Goal: Check status: Check status

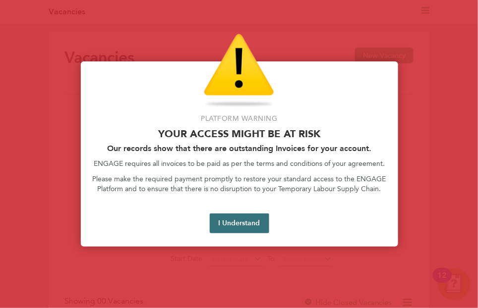
click at [252, 225] on button "I Understand" at bounding box center [239, 224] width 59 height 20
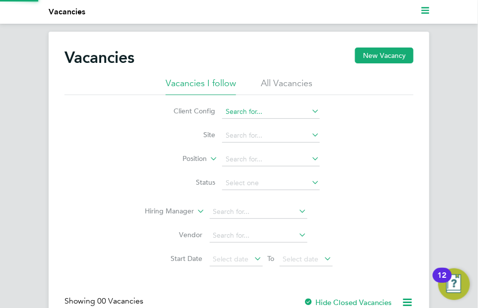
click at [261, 112] on input at bounding box center [271, 112] width 98 height 14
click at [310, 109] on icon at bounding box center [310, 111] width 0 height 14
click at [310, 111] on icon at bounding box center [310, 111] width 0 height 14
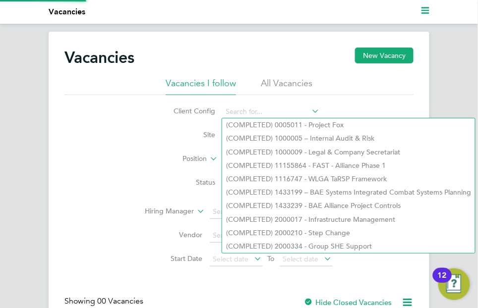
click at [287, 84] on li "All Vacancies" at bounding box center [287, 86] width 52 height 18
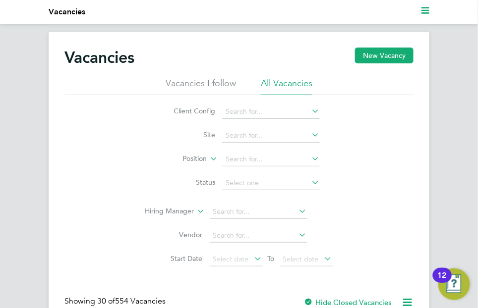
click at [212, 87] on li "Vacancies I follow" at bounding box center [201, 86] width 70 height 18
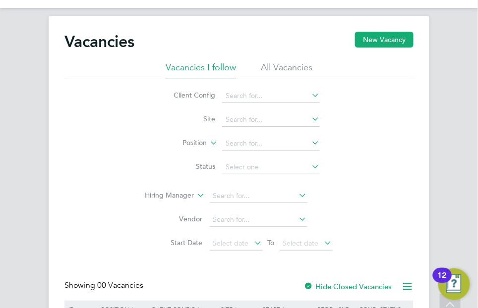
scroll to position [14, 0]
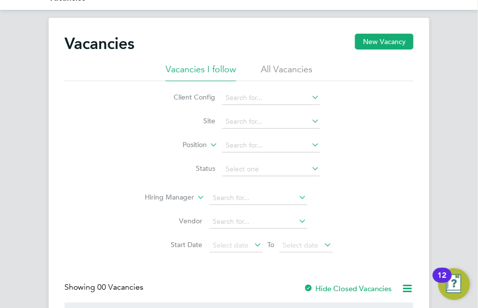
click at [310, 94] on icon at bounding box center [310, 97] width 0 height 14
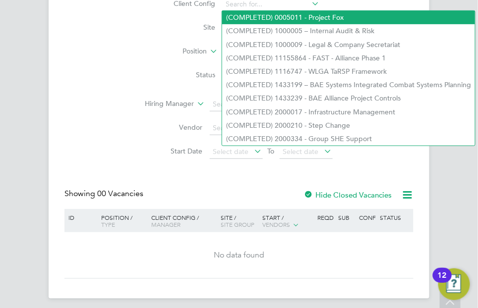
scroll to position [114, 0]
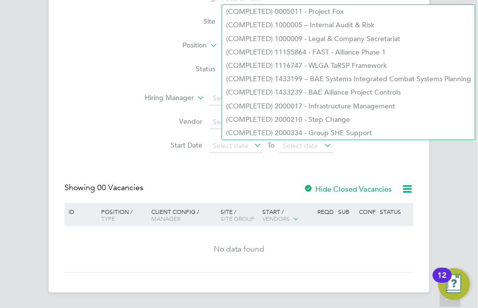
click at [388, 160] on div "Vacancies New Vacancy Vacancies I follow All Vacancies Client Config Site Posit…" at bounding box center [238, 103] width 349 height 339
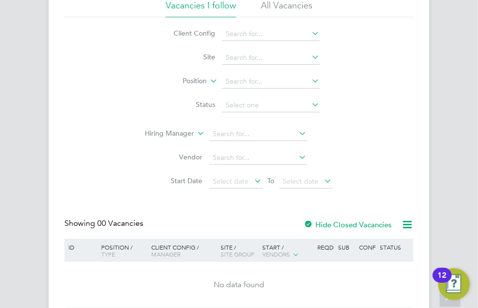
scroll to position [14, 0]
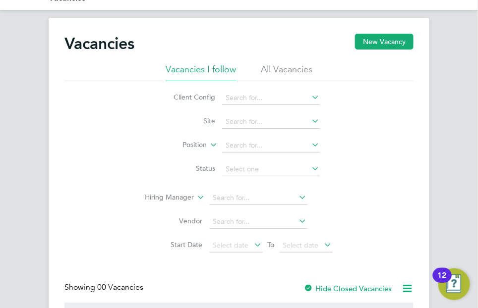
click at [452, 281] on div "12" at bounding box center [442, 275] width 19 height 15
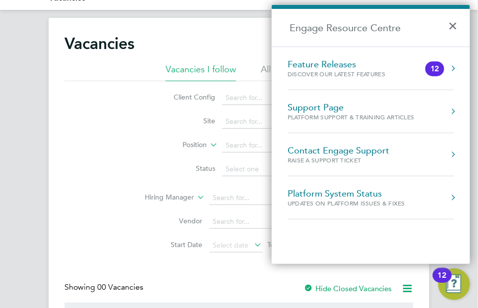
click at [455, 281] on button "12" at bounding box center [454, 285] width 32 height 32
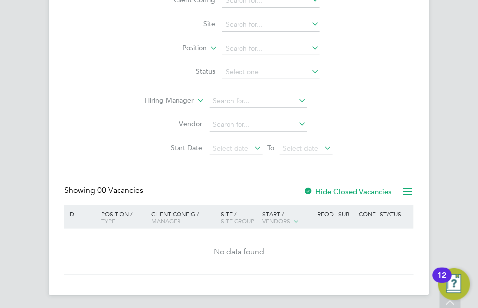
scroll to position [114, 0]
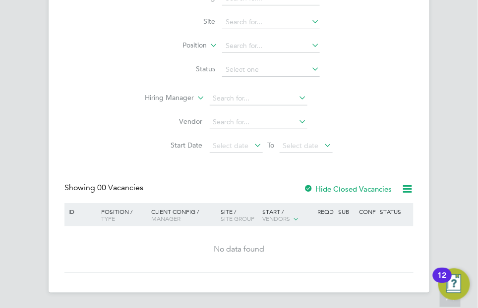
click at [349, 187] on label "Hide Closed Vacancies" at bounding box center [347, 188] width 88 height 9
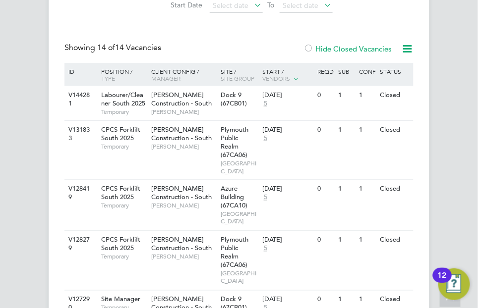
scroll to position [199, 0]
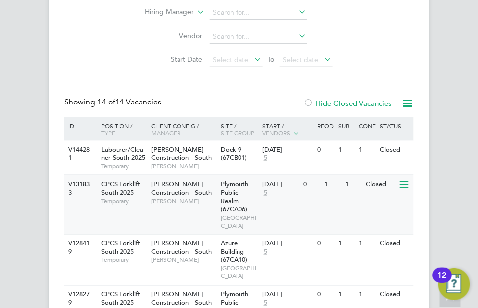
click at [77, 183] on div "V131833" at bounding box center [80, 188] width 28 height 27
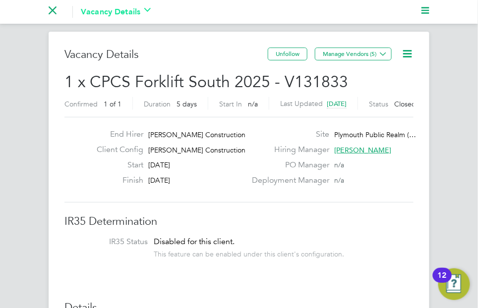
click at [149, 8] on icon "Main navigation" at bounding box center [147, 10] width 6 height 4
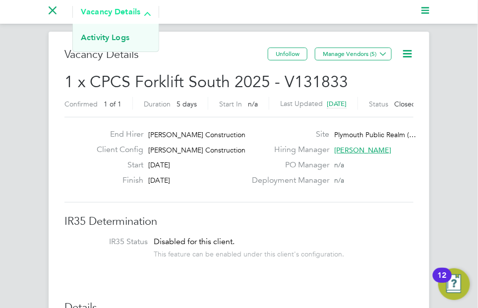
click at [149, 8] on svg-icon "Main navigation" at bounding box center [147, 12] width 6 height 12
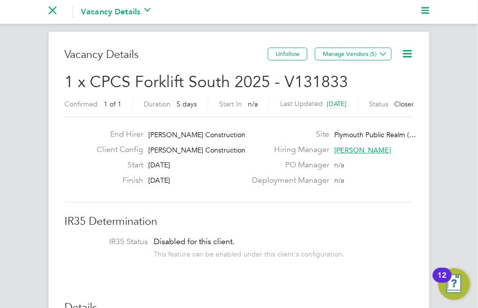
click at [51, 6] on icon "Main navigation" at bounding box center [53, 10] width 8 height 8
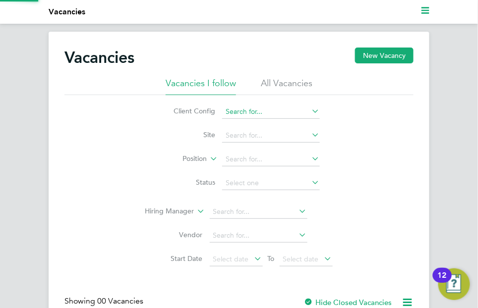
click at [247, 108] on input at bounding box center [271, 112] width 98 height 14
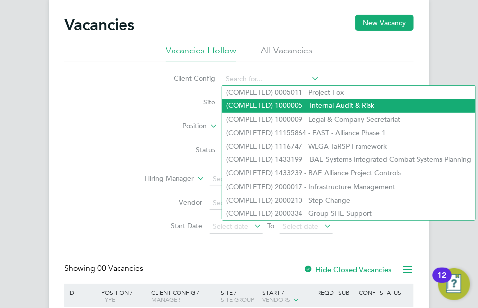
scroll to position [50, 0]
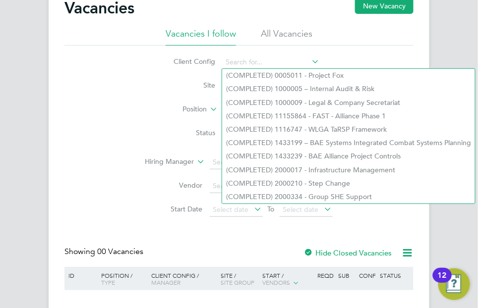
click at [100, 80] on div "Client Config Site Position Status Hiring Manager Vendor Start Date Select date…" at bounding box center [238, 134] width 349 height 176
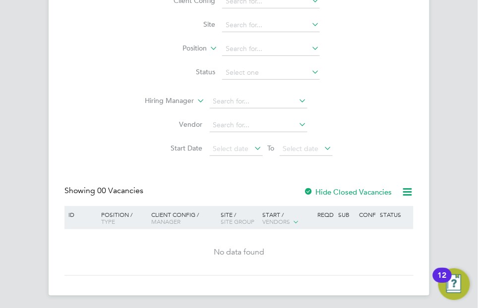
scroll to position [114, 0]
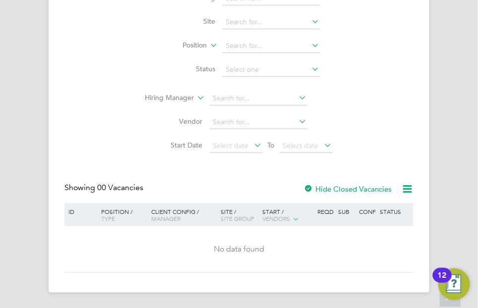
click at [122, 213] on div "Position / Type" at bounding box center [122, 215] width 56 height 24
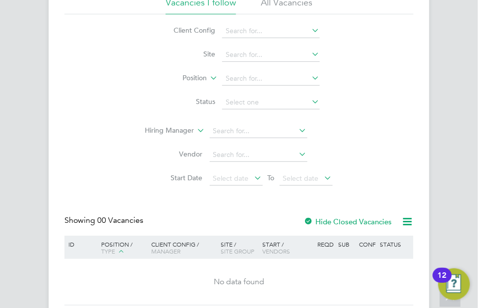
scroll to position [14, 0]
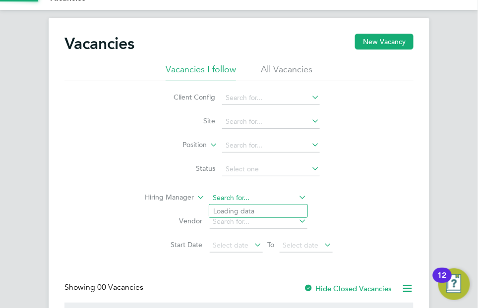
click at [272, 201] on input at bounding box center [259, 198] width 98 height 14
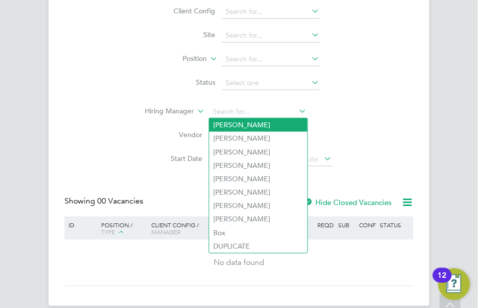
scroll to position [114, 0]
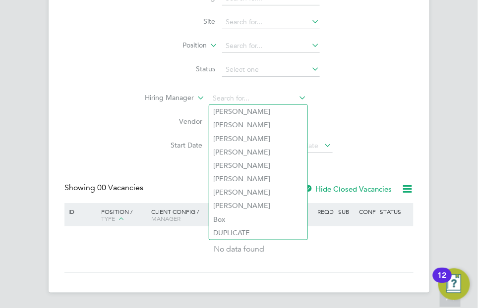
click at [84, 138] on div "Client Config Site Position Status Hiring Manager Vendor Start Date Select date…" at bounding box center [238, 70] width 349 height 176
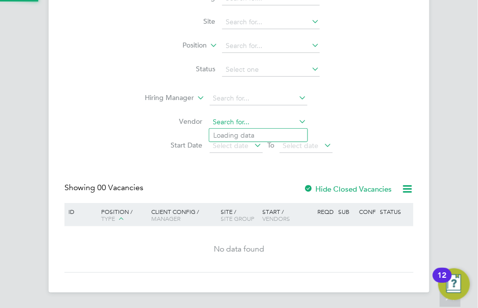
click at [274, 124] on input at bounding box center [259, 123] width 98 height 14
click at [297, 120] on icon at bounding box center [297, 122] width 0 height 14
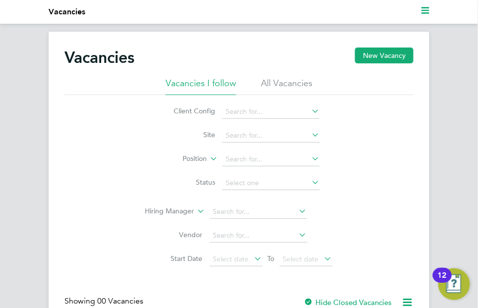
click at [449, 281] on div "12" at bounding box center [442, 275] width 19 height 15
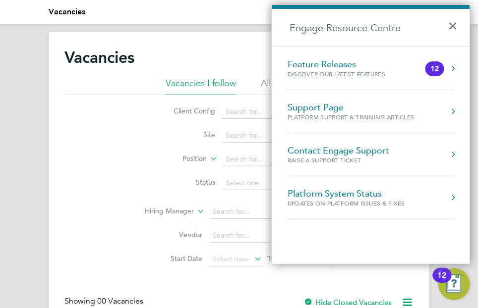
click at [141, 114] on div "Client Config Site Position Status Hiring Manager Vendor Start Date Select date…" at bounding box center [238, 183] width 349 height 176
click at [452, 23] on button "×" at bounding box center [455, 23] width 14 height 22
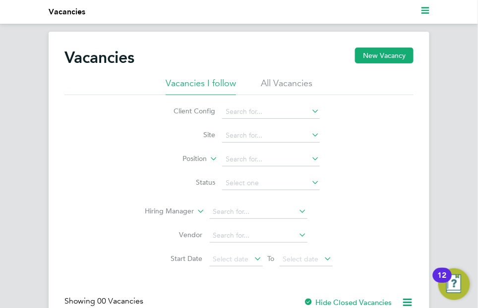
click at [292, 83] on li "All Vacancies" at bounding box center [287, 86] width 52 height 18
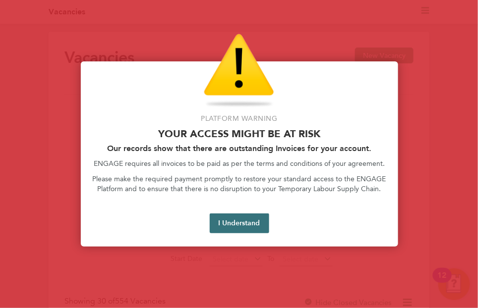
click at [252, 217] on button "I Understand" at bounding box center [239, 224] width 59 height 20
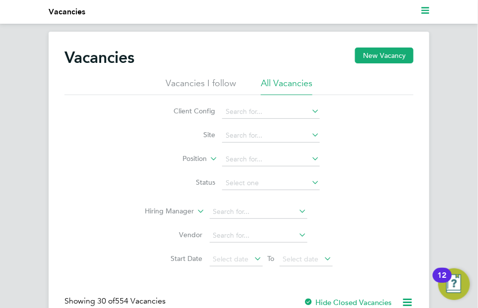
click at [310, 105] on icon at bounding box center [310, 111] width 0 height 14
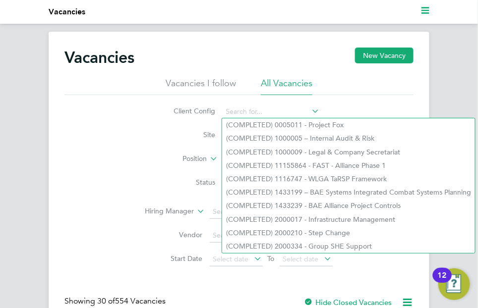
click at [113, 122] on div "Client Config Site Position Status Hiring Manager Vendor Start Date Select date…" at bounding box center [238, 183] width 349 height 176
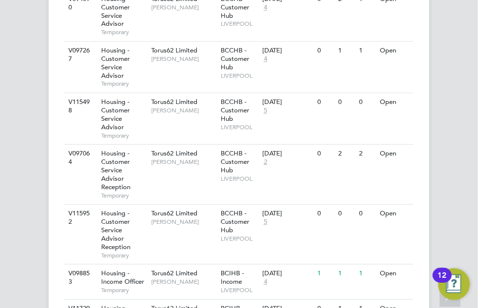
scroll to position [704, 0]
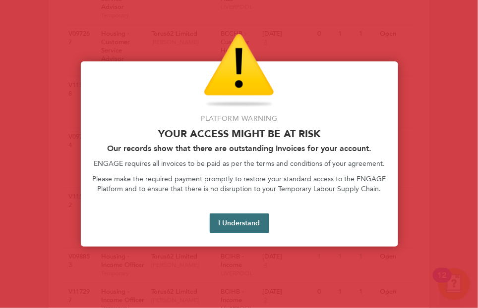
click at [252, 225] on button "I Understand" at bounding box center [239, 224] width 59 height 20
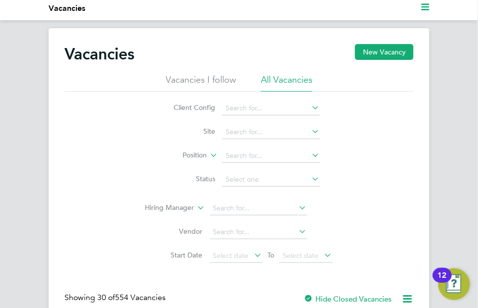
scroll to position [0, 0]
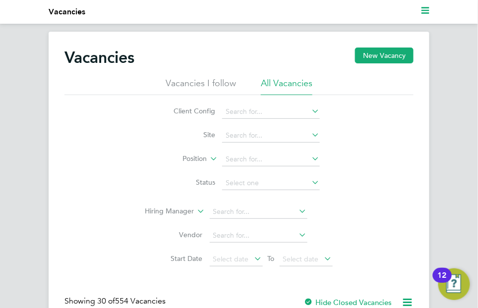
drag, startPoint x: 462, startPoint y: 4, endPoint x: 182, endPoint y: 37, distance: 282.0
click at [424, 6] on icon "Main navigation" at bounding box center [425, 10] width 8 height 8
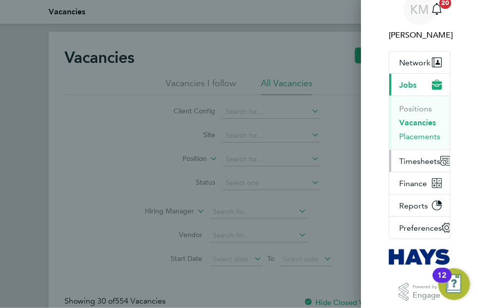
click at [431, 155] on button "Timesheets" at bounding box center [423, 161] width 69 height 22
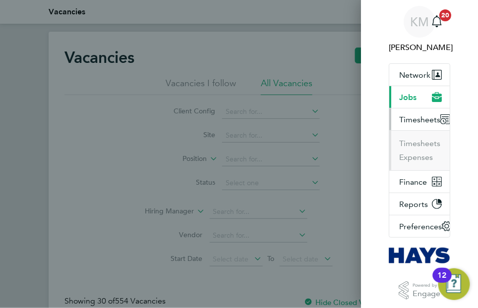
scroll to position [2, 0]
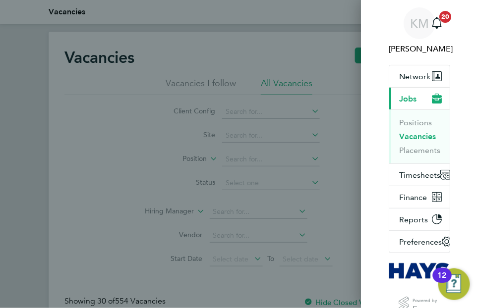
click at [296, 56] on div "KM Katie McPherson Notifications 20 Applications: Network Team Members Business…" at bounding box center [239, 154] width 478 height 308
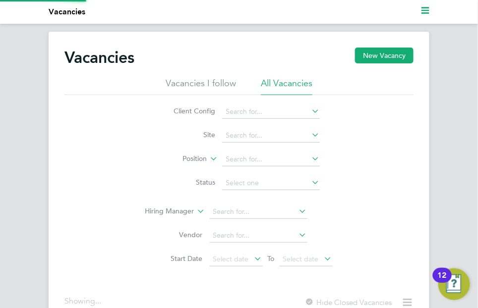
click at [421, 7] on icon "Main navigation" at bounding box center [425, 10] width 8 height 8
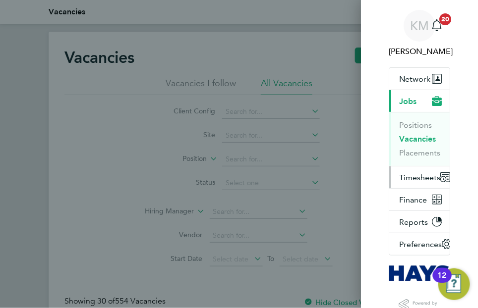
click at [412, 171] on button "Timesheets" at bounding box center [423, 178] width 69 height 22
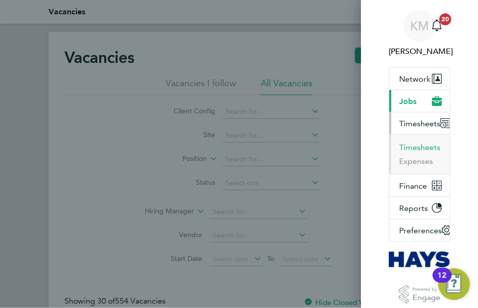
click at [418, 149] on button "Timesheets" at bounding box center [419, 148] width 41 height 10
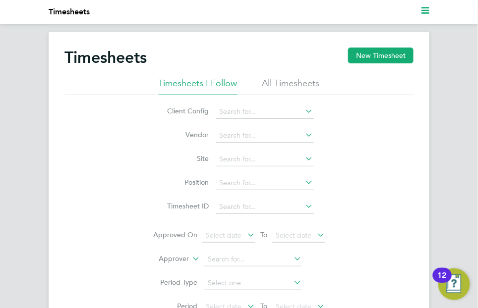
click at [425, 16] on svg-icon "Main navigation" at bounding box center [425, 12] width 8 height 12
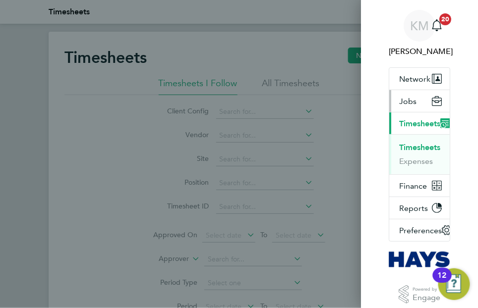
click at [401, 102] on span "Jobs" at bounding box center [407, 101] width 17 height 9
click at [413, 98] on span "Jobs" at bounding box center [407, 101] width 17 height 9
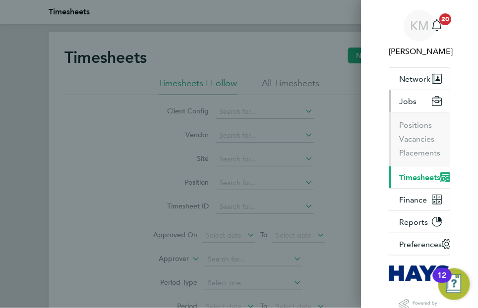
click at [417, 177] on span "Timesheets" at bounding box center [419, 177] width 41 height 9
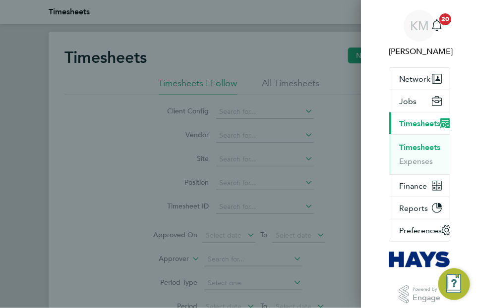
click at [417, 146] on button "Timesheets" at bounding box center [419, 148] width 41 height 10
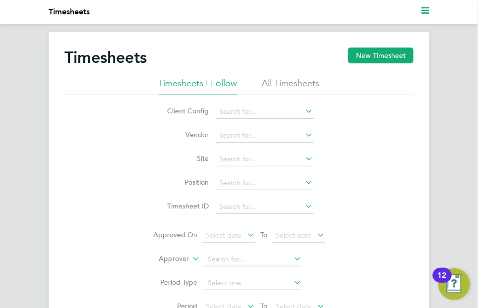
click at [280, 82] on li "All Timesheets" at bounding box center [291, 86] width 58 height 18
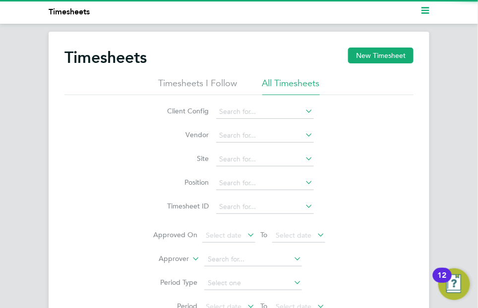
scroll to position [33, 68]
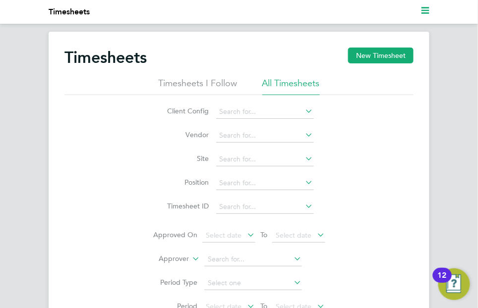
click at [304, 110] on icon at bounding box center [304, 111] width 0 height 14
click at [340, 106] on div "Client Config Vendor Site Position Timesheet ID Approved On Select date To Sele…" at bounding box center [238, 220] width 349 height 250
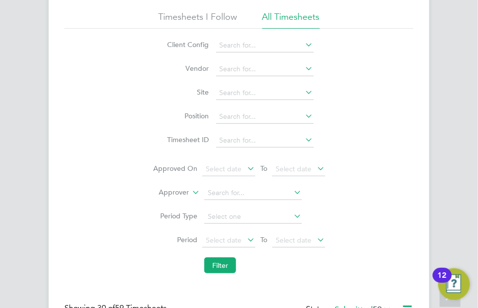
scroll to position [58, 0]
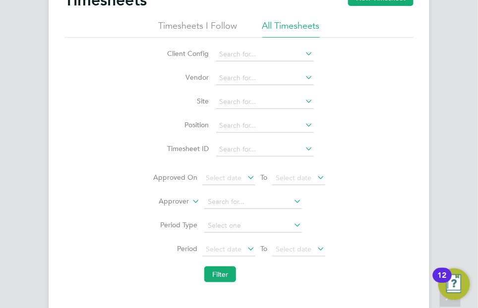
click at [245, 247] on icon at bounding box center [245, 249] width 0 height 14
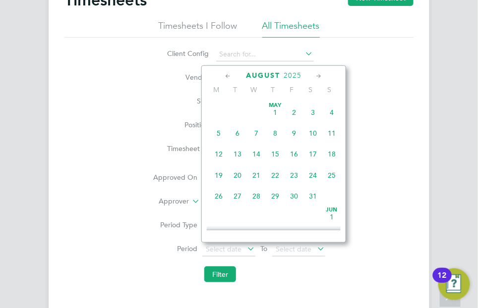
scroll to position [344, 0]
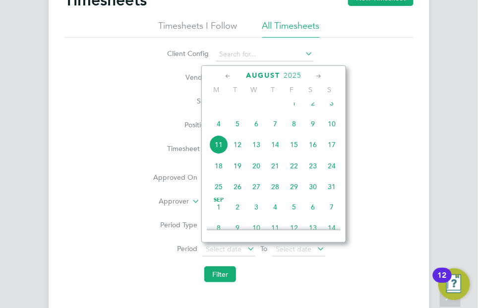
click at [219, 133] on span "4" at bounding box center [218, 124] width 19 height 19
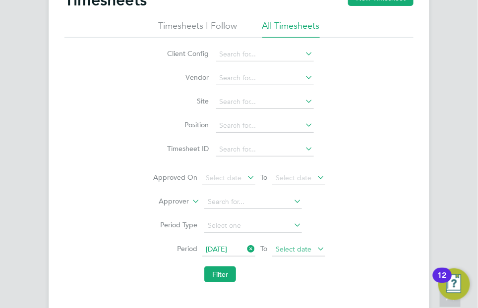
click at [313, 250] on span "Select date" at bounding box center [298, 249] width 53 height 13
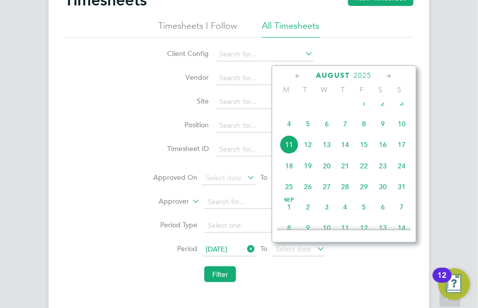
click at [363, 133] on span "8" at bounding box center [364, 124] width 19 height 19
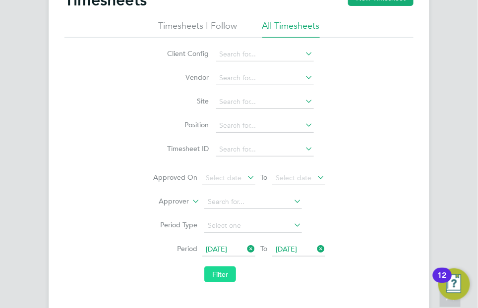
click at [230, 273] on button "Filter" at bounding box center [220, 275] width 32 height 16
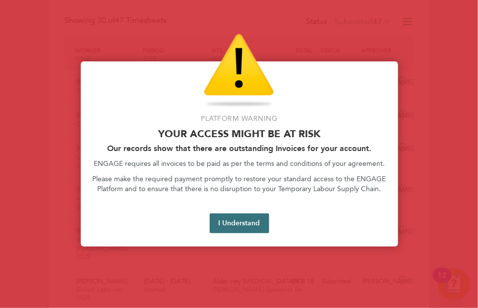
click at [258, 219] on button "I Understand" at bounding box center [239, 224] width 59 height 20
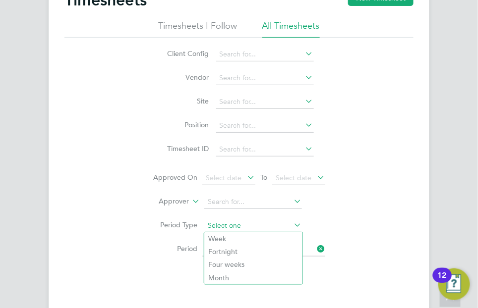
click at [236, 223] on input at bounding box center [253, 226] width 98 height 14
click at [351, 218] on div "Client Config Vendor Site Position Timesheet ID Approved On Select date To Sele…" at bounding box center [238, 163] width 349 height 250
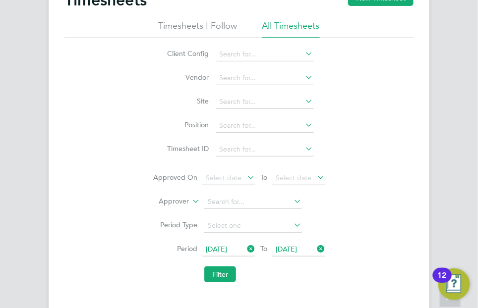
click at [304, 77] on icon at bounding box center [304, 77] width 0 height 14
click at [304, 51] on icon at bounding box center [304, 54] width 0 height 14
click at [380, 239] on div "Client Config Vendor Site Position Timesheet ID Approved On Select date To Sele…" at bounding box center [238, 163] width 349 height 250
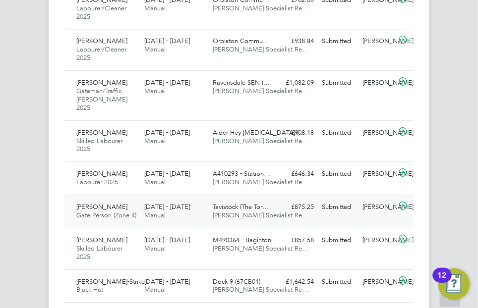
click at [90, 203] on span "Laurence Stewart" at bounding box center [101, 207] width 51 height 8
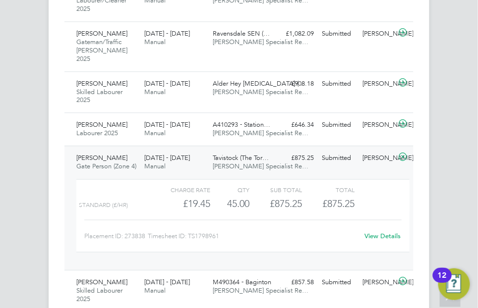
click at [379, 233] on link "View Details" at bounding box center [382, 236] width 36 height 8
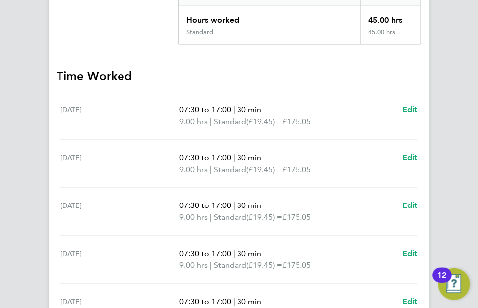
scroll to position [112, 0]
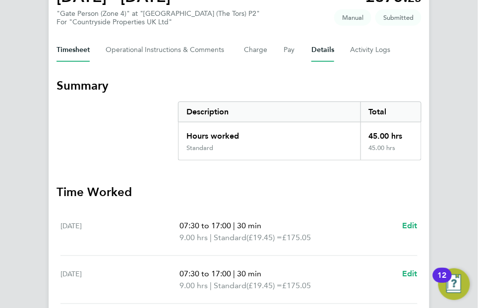
click at [318, 47] on button "Details" at bounding box center [322, 50] width 23 height 24
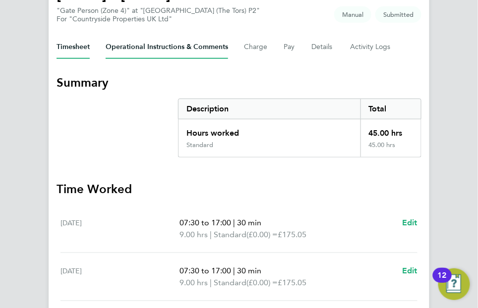
scroll to position [13, 0]
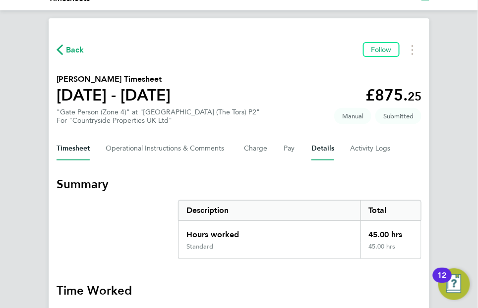
drag, startPoint x: 322, startPoint y: 147, endPoint x: 334, endPoint y: 148, distance: 11.4
click at [322, 147] on button "Details" at bounding box center [322, 149] width 23 height 24
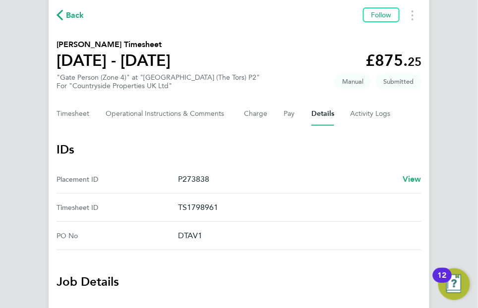
scroll to position [47, 0]
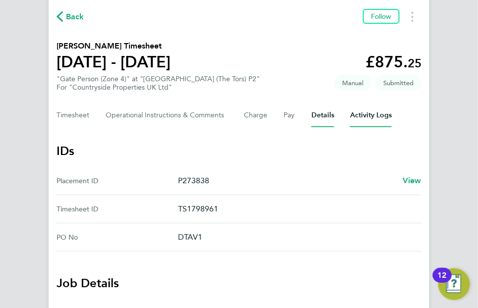
click at [372, 118] on Logs-tab "Activity Logs" at bounding box center [371, 116] width 42 height 24
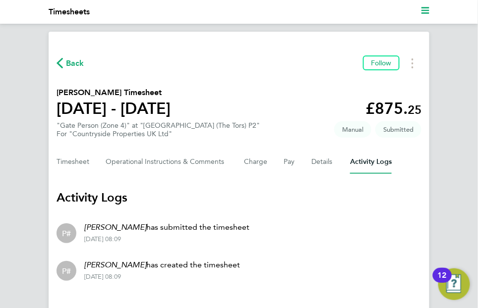
click at [68, 59] on span "Back" at bounding box center [75, 64] width 18 height 12
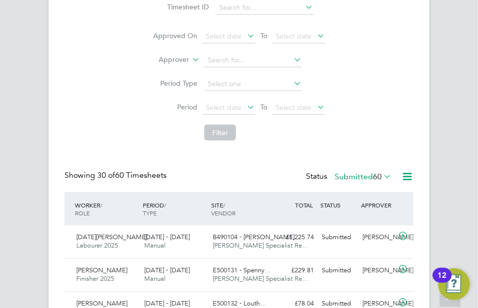
click at [245, 110] on icon at bounding box center [245, 107] width 0 height 14
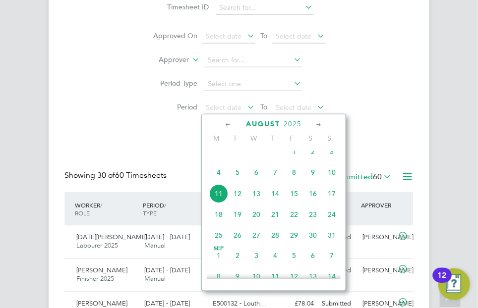
click at [216, 182] on span "4" at bounding box center [218, 172] width 19 height 19
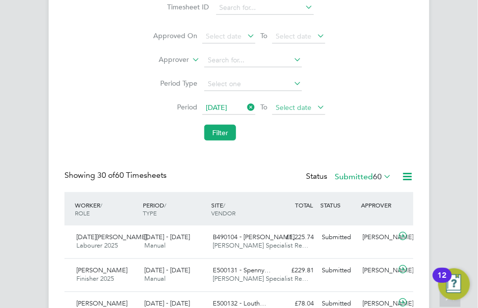
click at [304, 103] on span "Select date" at bounding box center [294, 107] width 36 height 9
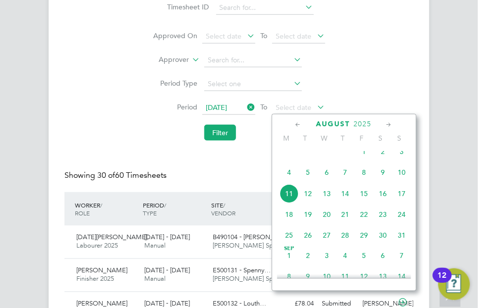
click at [364, 181] on span "8" at bounding box center [364, 172] width 19 height 19
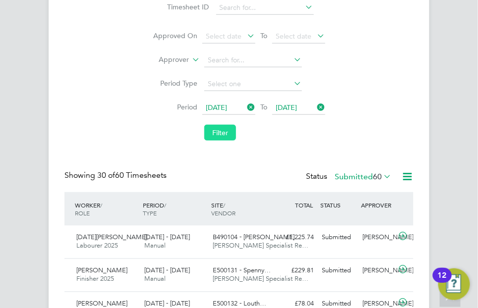
click at [227, 132] on button "Filter" at bounding box center [220, 133] width 32 height 16
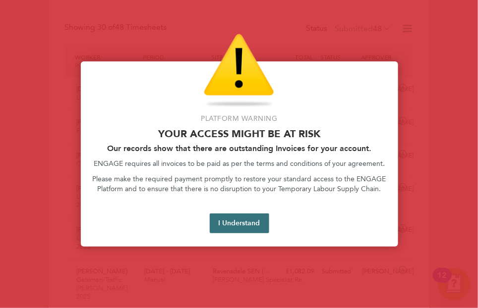
click at [240, 221] on button "I Understand" at bounding box center [239, 224] width 59 height 20
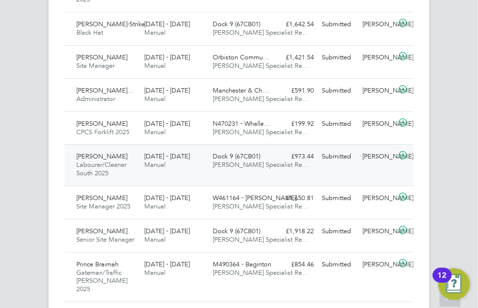
click at [122, 168] on span "Labourer/Cleaner South 2025" at bounding box center [101, 169] width 50 height 17
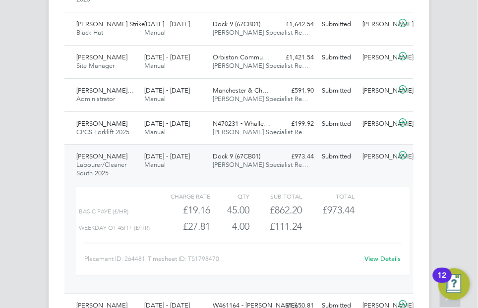
click at [376, 257] on link "View Details" at bounding box center [382, 259] width 36 height 8
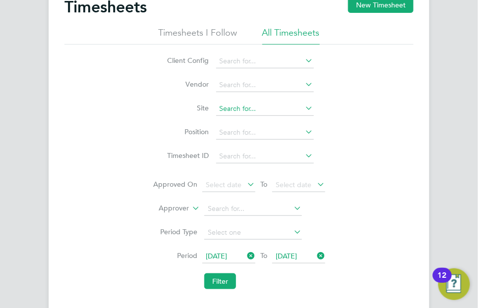
click at [241, 109] on input at bounding box center [265, 109] width 98 height 14
click at [231, 116] on li "Armada Way (67CA09)" at bounding box center [270, 122] width 109 height 13
type input "Armada Way (67CA09)"
click at [223, 284] on button "Filter" at bounding box center [220, 282] width 32 height 16
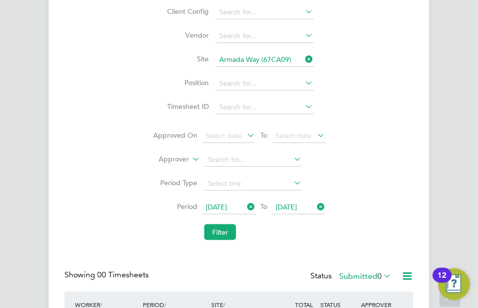
click at [245, 207] on icon at bounding box center [245, 207] width 0 height 14
click at [245, 206] on icon at bounding box center [245, 207] width 0 height 14
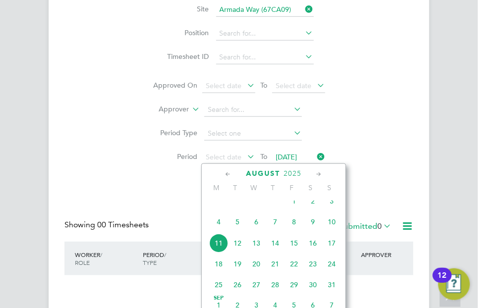
click at [314, 211] on span "2" at bounding box center [312, 201] width 19 height 19
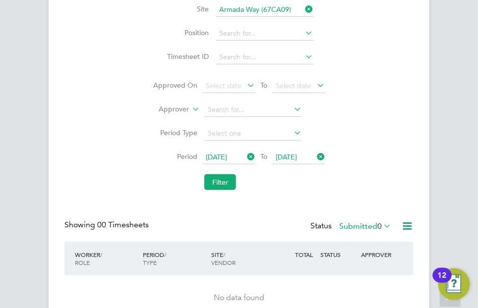
click at [382, 227] on icon at bounding box center [382, 226] width 0 height 14
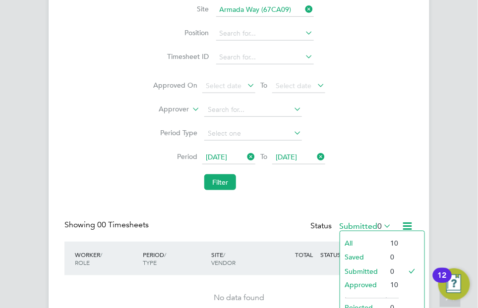
click at [364, 239] on li "All" at bounding box center [363, 243] width 46 height 14
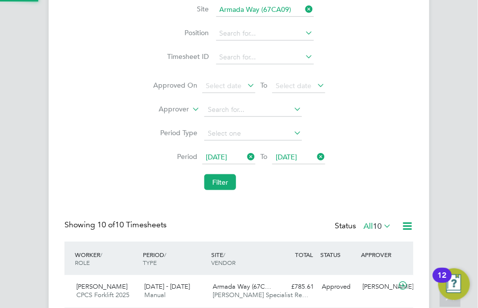
scroll to position [33, 68]
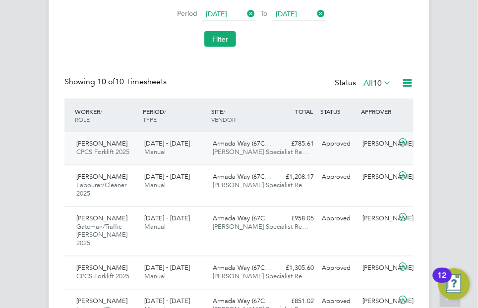
click at [124, 159] on div "Steven Roberts CPCS Forklift 2025 2 - 8 Aug 2025" at bounding box center [106, 148] width 68 height 25
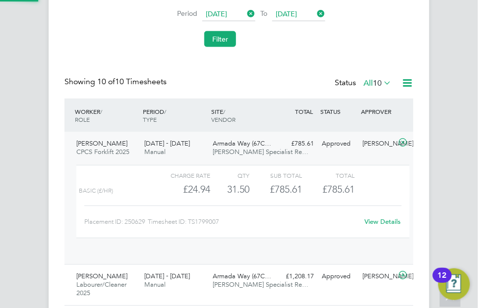
scroll to position [17, 79]
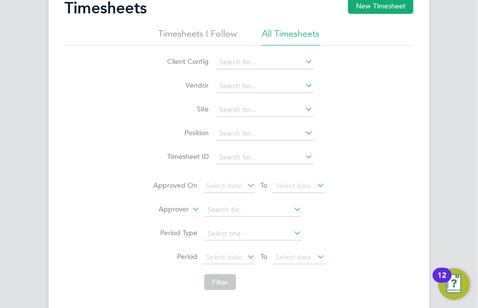
scroll to position [4, 4]
click at [245, 256] on icon at bounding box center [245, 257] width 0 height 14
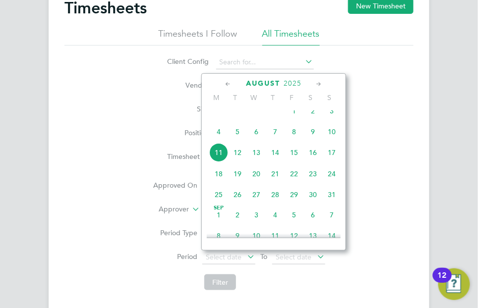
click at [312, 120] on span "2" at bounding box center [312, 111] width 19 height 19
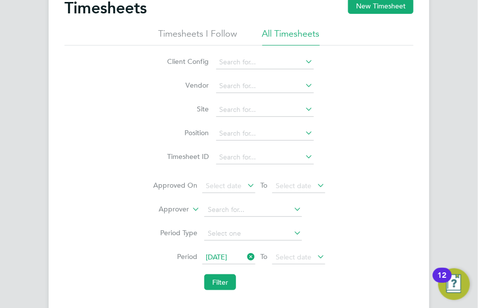
click at [315, 254] on icon at bounding box center [315, 257] width 0 height 14
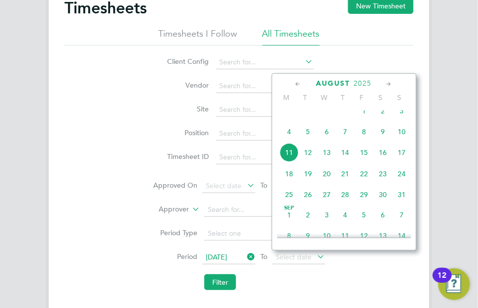
click at [362, 141] on span "8" at bounding box center [364, 131] width 19 height 19
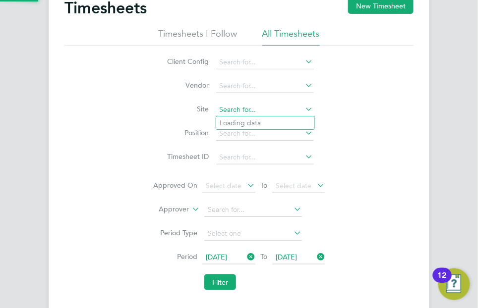
click at [252, 114] on input at bounding box center [265, 110] width 98 height 14
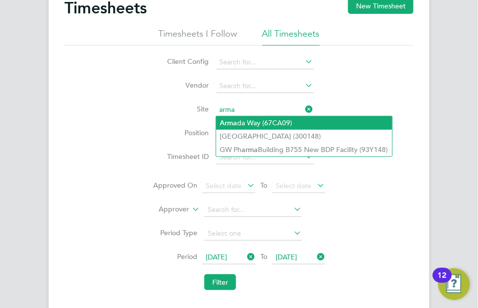
click at [252, 120] on li "Arma da Way (67CA09)" at bounding box center [304, 122] width 176 height 13
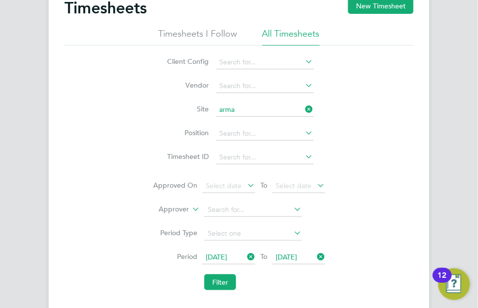
type input "Armada Way (67CA09)"
click at [221, 279] on button "Filter" at bounding box center [220, 283] width 32 height 16
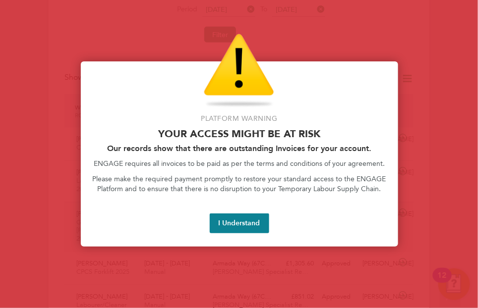
click at [252, 222] on button "I Understand" at bounding box center [239, 224] width 59 height 20
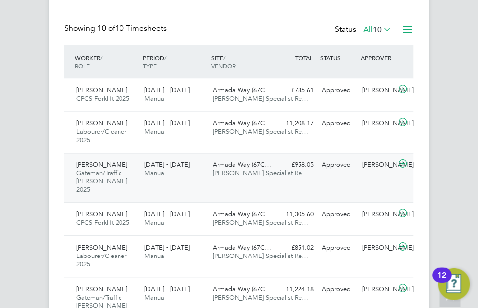
click at [123, 182] on div "Steve Ashton Gateman/Traffic Marshall 2025 2 - 8 Aug 2025" at bounding box center [106, 179] width 68 height 42
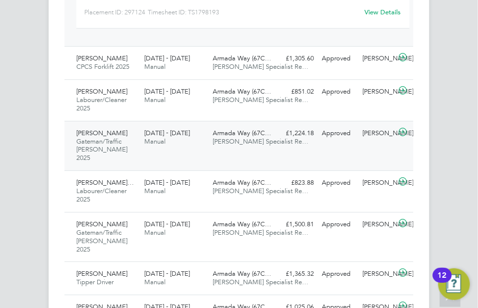
click at [173, 135] on div "2 - 8 Aug 2025 Manual" at bounding box center [175, 137] width 68 height 25
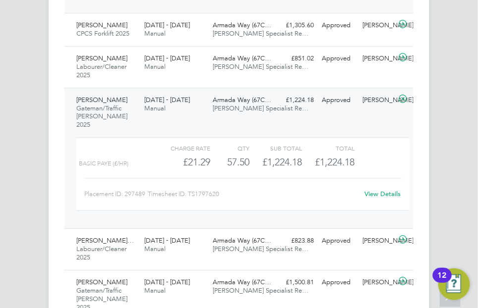
scroll to position [644, 0]
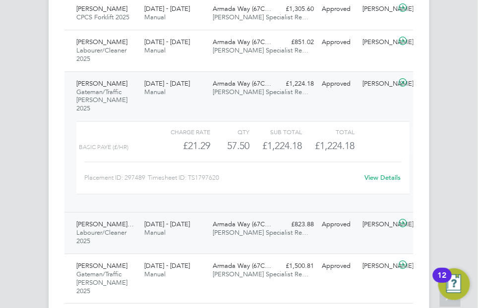
click at [120, 226] on div "Matthew Leonard… Labourer/Cleaner 2025 2 - 8 Aug 2025" at bounding box center [106, 233] width 68 height 33
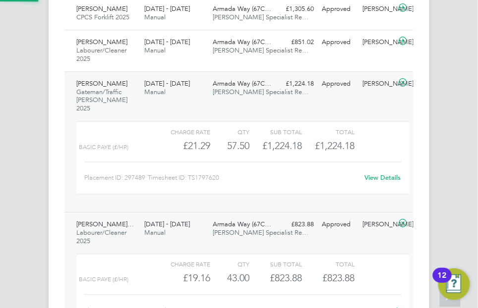
scroll to position [17, 79]
click at [404, 220] on icon at bounding box center [403, 224] width 12 height 8
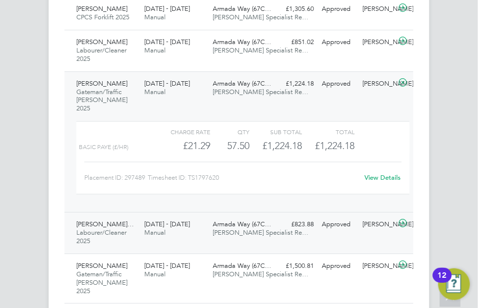
click at [404, 220] on icon at bounding box center [403, 224] width 12 height 8
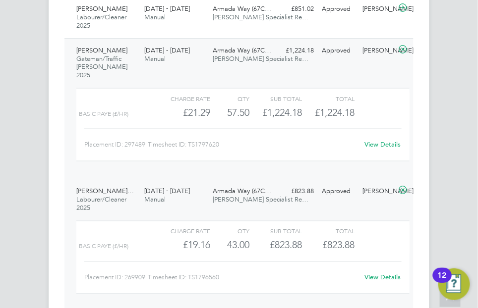
scroll to position [694, 0]
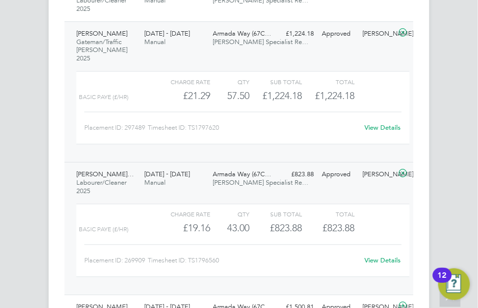
drag, startPoint x: 116, startPoint y: 162, endPoint x: 100, endPoint y: 177, distance: 21.7
click at [100, 177] on div "Matthew Leonard… Labourer/Cleaner 2025 2 - 8 Aug 2025" at bounding box center [106, 183] width 68 height 33
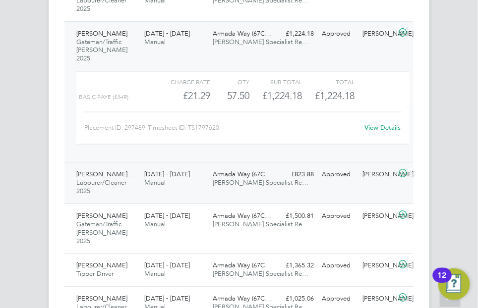
click at [110, 170] on span "Matthew Leonard…" at bounding box center [105, 174] width 58 height 8
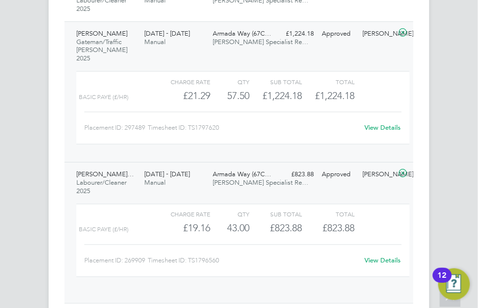
scroll to position [17, 79]
click at [375, 256] on link "View Details" at bounding box center [382, 260] width 36 height 8
click at [403, 29] on icon at bounding box center [403, 33] width 12 height 8
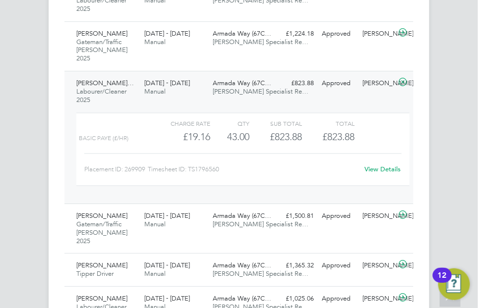
click at [405, 78] on icon at bounding box center [403, 82] width 12 height 8
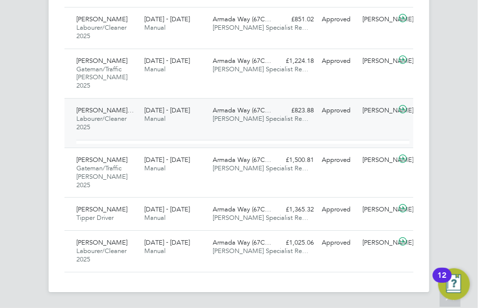
scroll to position [632, 0]
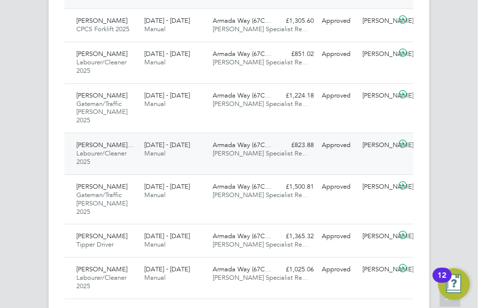
click at [405, 140] on icon at bounding box center [403, 144] width 12 height 8
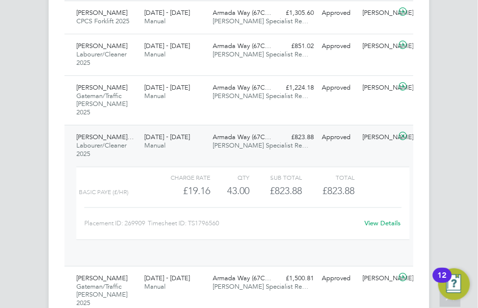
scroll to position [17, 79]
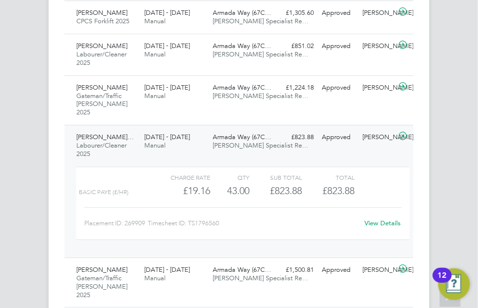
click at [403, 132] on icon at bounding box center [403, 136] width 12 height 8
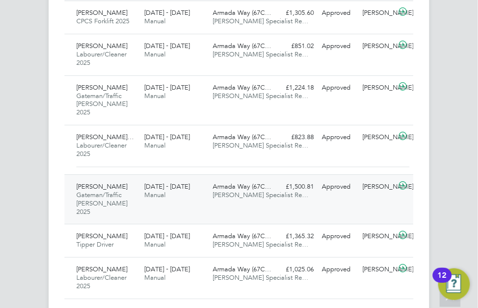
scroll to position [632, 0]
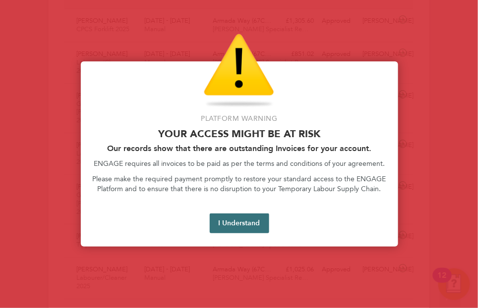
click at [260, 216] on button "I Understand" at bounding box center [239, 224] width 59 height 20
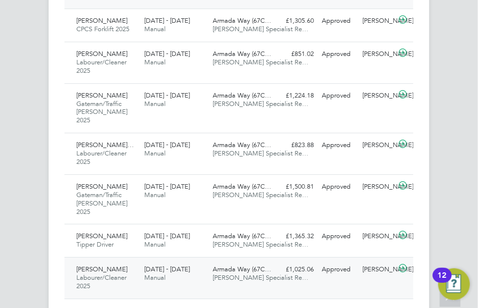
click at [404, 265] on icon at bounding box center [403, 269] width 12 height 8
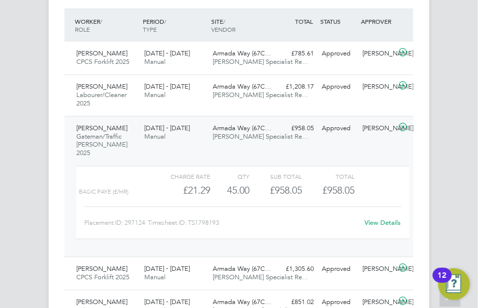
scroll to position [327, 0]
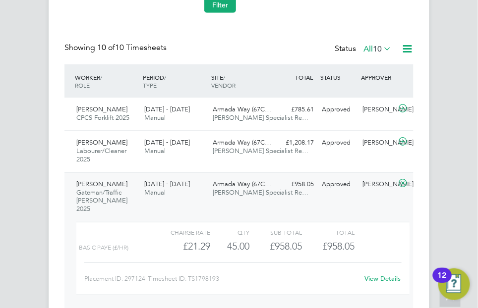
click at [401, 184] on icon at bounding box center [403, 184] width 12 height 8
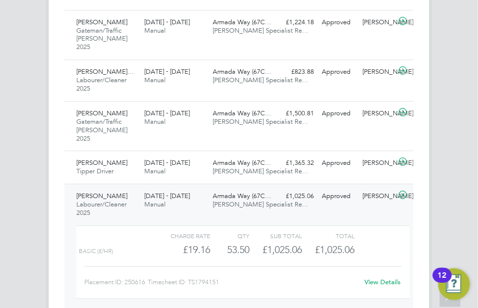
scroll to position [624, 0]
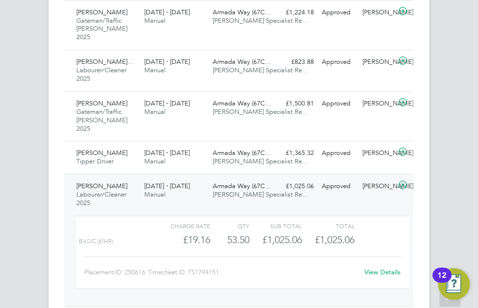
click at [403, 181] on icon at bounding box center [403, 185] width 12 height 8
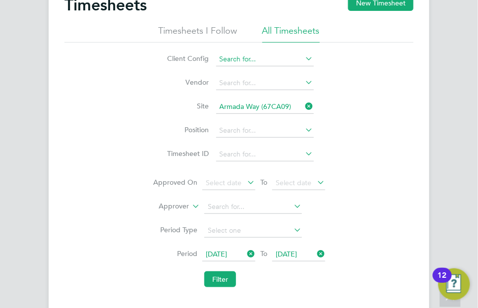
scroll to position [0, 0]
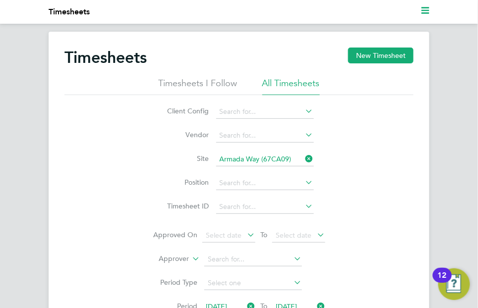
click at [304, 159] on icon at bounding box center [304, 159] width 0 height 14
click at [270, 158] on input at bounding box center [265, 160] width 98 height 14
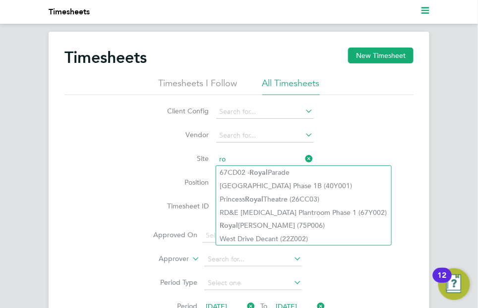
type input "r"
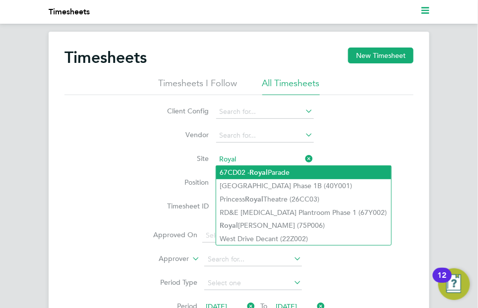
click at [268, 168] on li "67CD02 - Royal Parade" at bounding box center [303, 172] width 175 height 13
type input "67CD02 -Royal Parade"
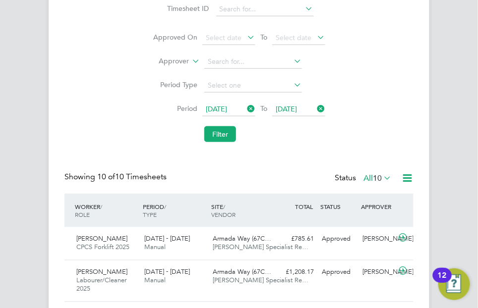
scroll to position [198, 0]
click at [224, 134] on button "Filter" at bounding box center [220, 134] width 32 height 16
click at [382, 178] on icon at bounding box center [382, 178] width 0 height 14
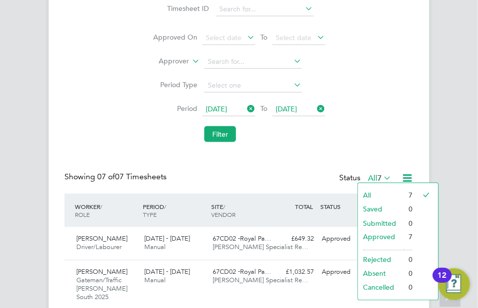
click at [382, 178] on icon at bounding box center [382, 178] width 0 height 14
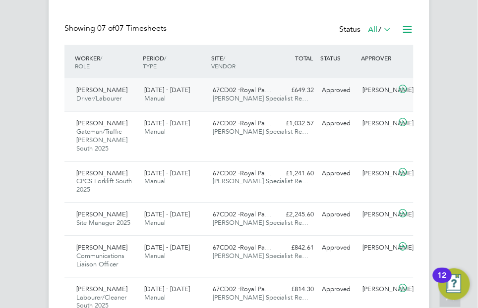
click at [404, 90] on icon at bounding box center [403, 90] width 12 height 8
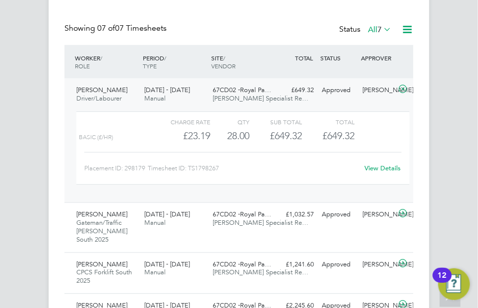
click at [404, 87] on icon at bounding box center [403, 90] width 12 height 8
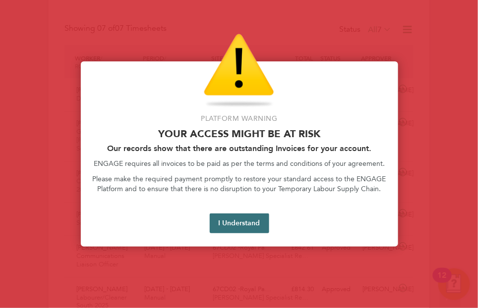
click at [246, 224] on button "I Understand" at bounding box center [239, 224] width 59 height 20
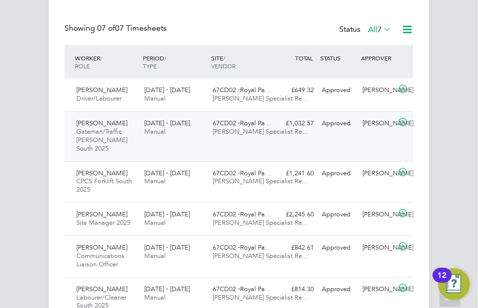
click at [403, 123] on icon at bounding box center [403, 123] width 12 height 8
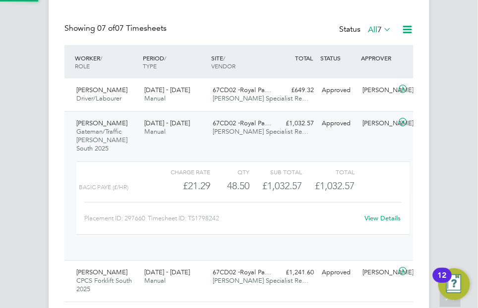
scroll to position [17, 79]
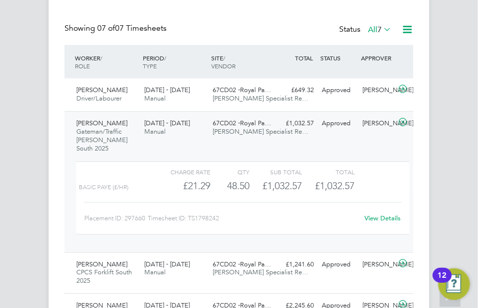
click at [404, 121] on icon at bounding box center [403, 123] width 12 height 8
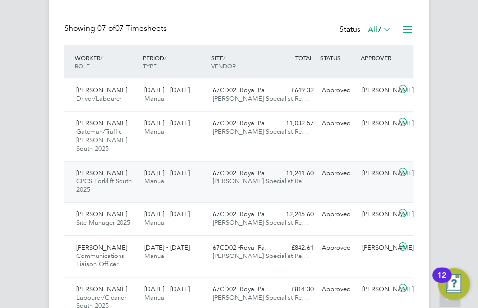
click at [403, 169] on icon at bounding box center [403, 173] width 12 height 8
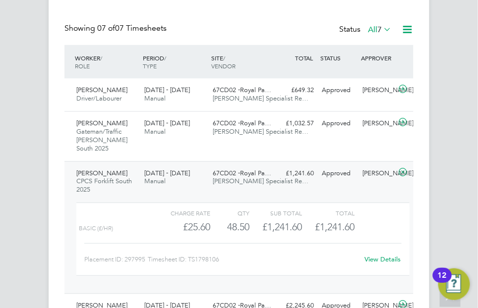
click at [405, 169] on icon at bounding box center [403, 173] width 12 height 8
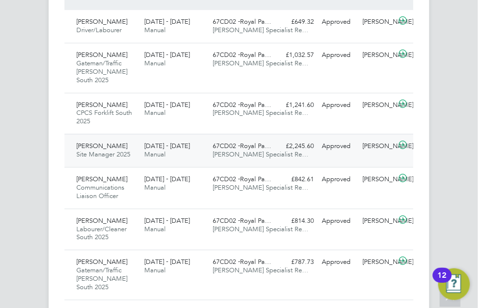
scroll to position [425, 0]
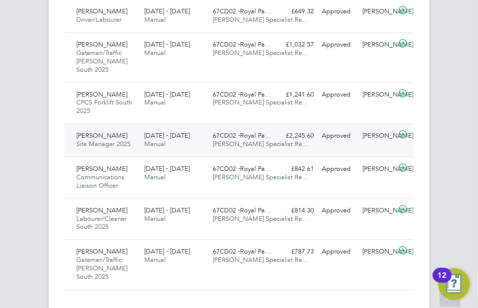
click at [402, 131] on icon at bounding box center [403, 135] width 12 height 8
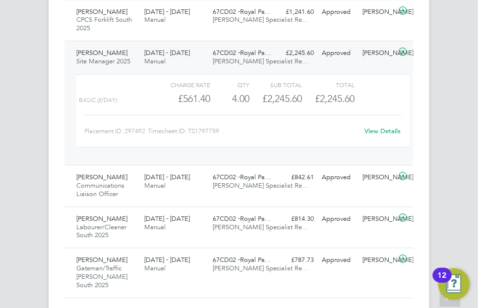
scroll to position [517, 0]
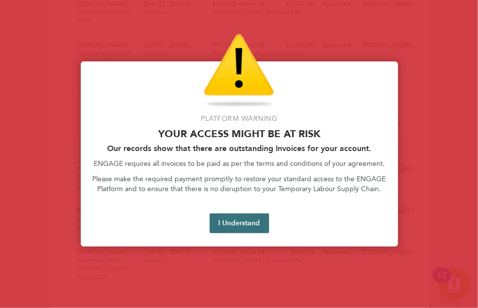
click at [248, 227] on button "I Understand" at bounding box center [239, 224] width 59 height 20
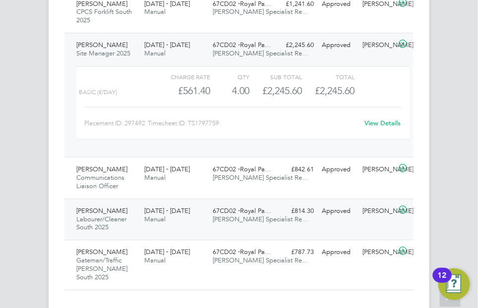
click at [403, 206] on icon at bounding box center [403, 210] width 12 height 8
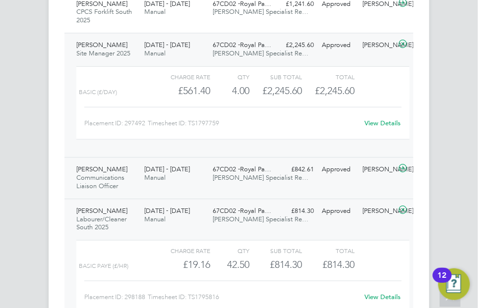
scroll to position [608, 0]
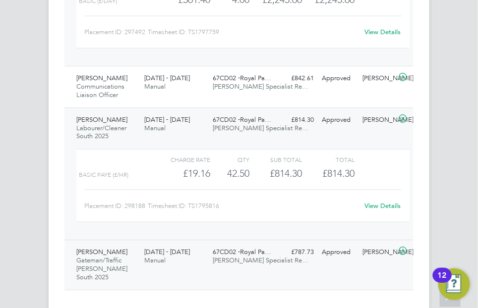
click at [402, 247] on icon at bounding box center [403, 251] width 12 height 8
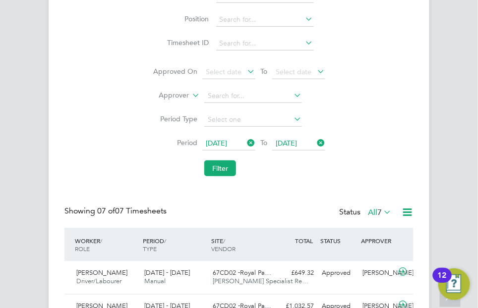
scroll to position [5, 0]
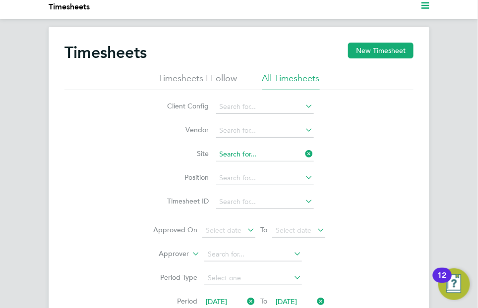
click at [295, 151] on input at bounding box center [265, 155] width 98 height 14
click at [276, 165] on li "FHSU HMNB Devonport (67W012)" at bounding box center [274, 167] width 117 height 13
type input "FHSU HMNB Devonport (67W012)"
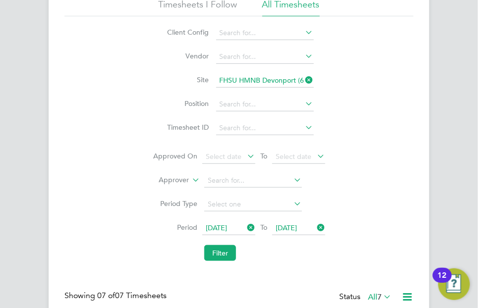
scroll to position [253, 0]
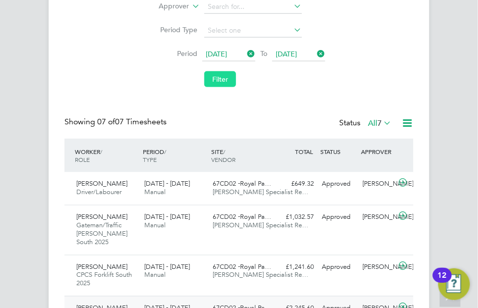
click at [228, 76] on button "Filter" at bounding box center [220, 79] width 32 height 16
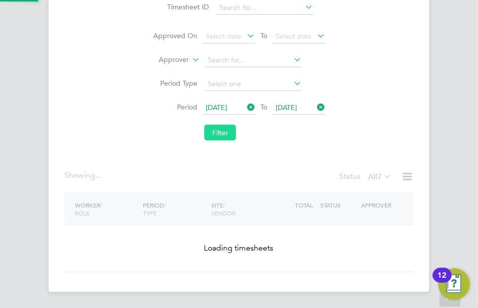
scroll to position [199, 0]
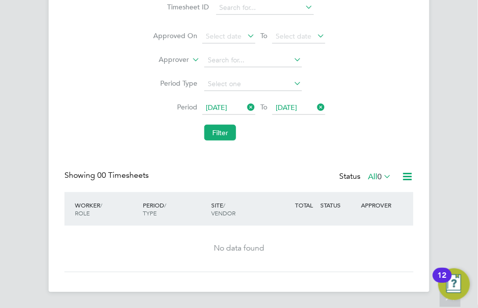
click at [382, 174] on icon at bounding box center [382, 177] width 0 height 14
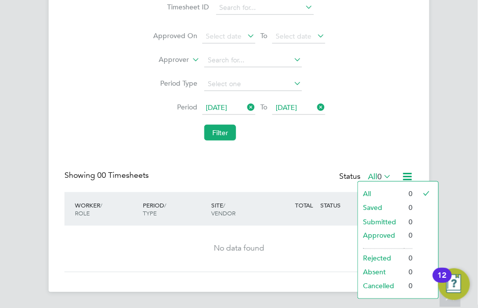
click at [382, 174] on icon at bounding box center [382, 177] width 0 height 14
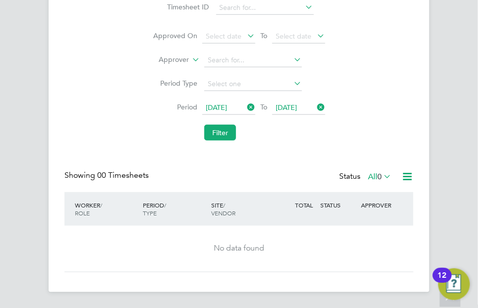
scroll to position [150, 0]
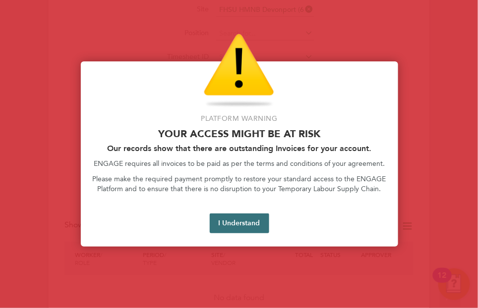
click at [216, 222] on button "I Understand" at bounding box center [239, 224] width 59 height 20
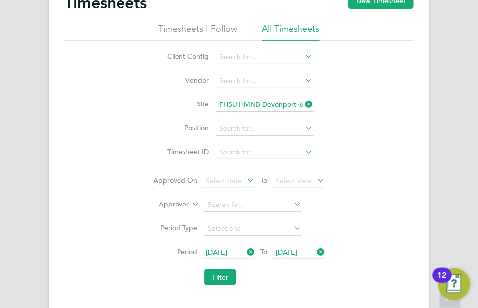
scroll to position [51, 0]
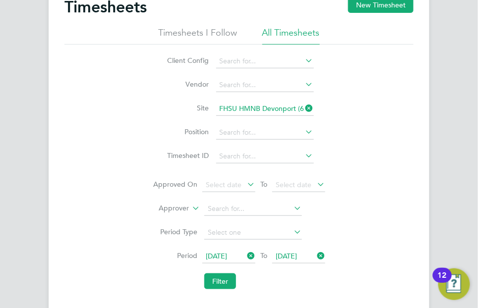
click at [304, 105] on icon at bounding box center [304, 108] width 0 height 14
click at [263, 112] on input at bounding box center [265, 109] width 98 height 14
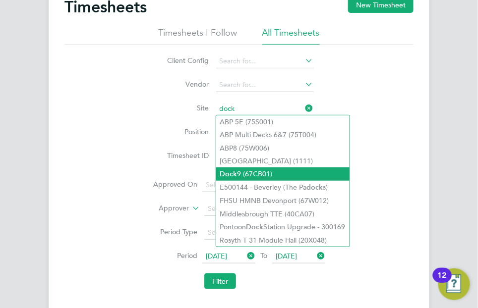
click at [258, 177] on li "Dock 9 (67CB01)" at bounding box center [282, 174] width 133 height 13
type input "Dock 9 (67CB01)"
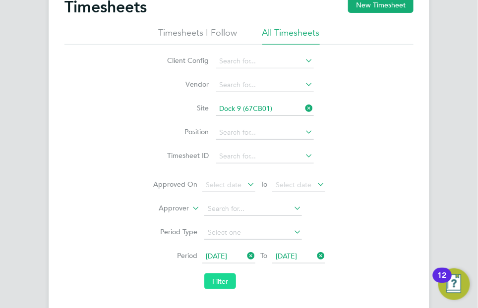
click at [229, 281] on button "Filter" at bounding box center [220, 282] width 32 height 16
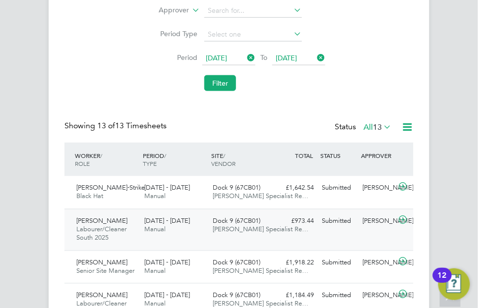
click at [297, 234] on div "Thomas Murphy Labourer/Cleaner South 2025 2 - 8 Aug 2025 2 - 8 Aug 2025 Manual …" at bounding box center [238, 230] width 349 height 42
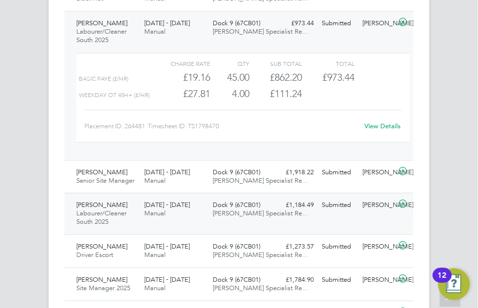
click at [403, 203] on icon at bounding box center [403, 204] width 12 height 8
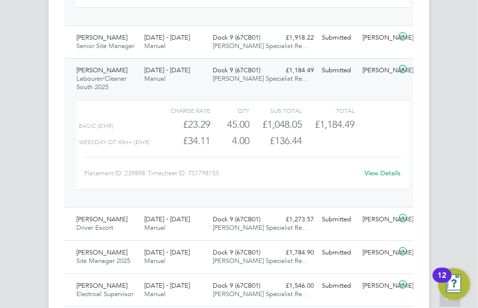
scroll to position [596, 0]
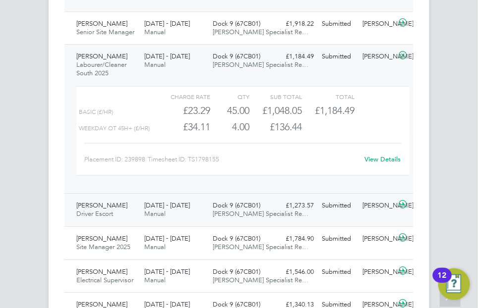
click at [406, 204] on icon at bounding box center [403, 205] width 12 height 8
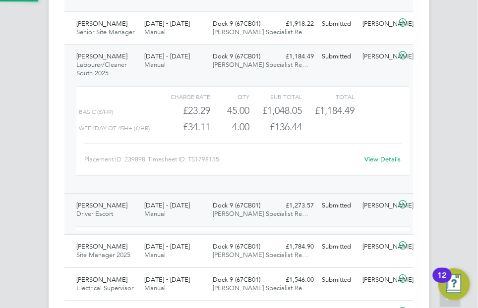
scroll to position [17, 79]
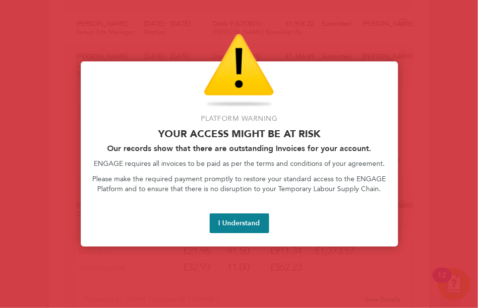
click at [243, 223] on button "I Understand" at bounding box center [239, 224] width 59 height 20
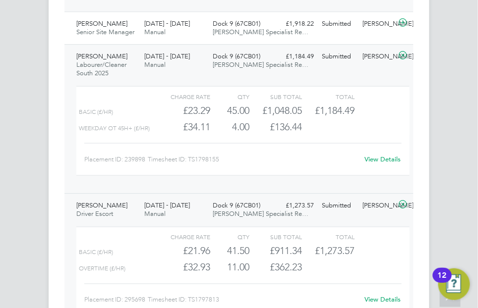
click at [402, 52] on icon at bounding box center [403, 56] width 12 height 8
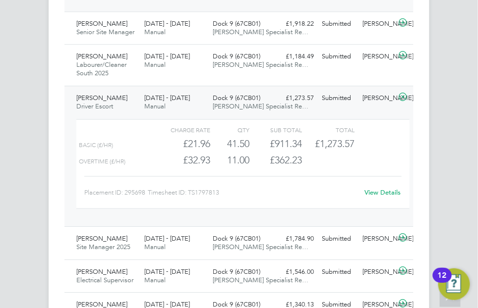
click at [404, 96] on icon at bounding box center [403, 97] width 12 height 8
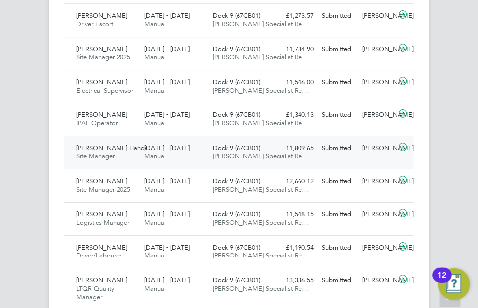
scroll to position [695, 0]
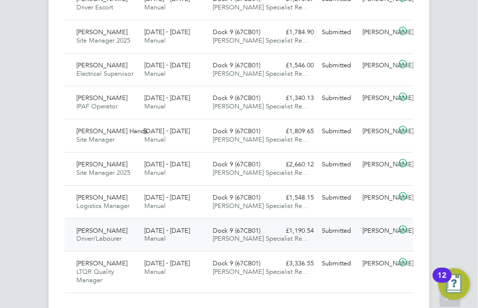
click at [401, 226] on icon at bounding box center [403, 230] width 12 height 8
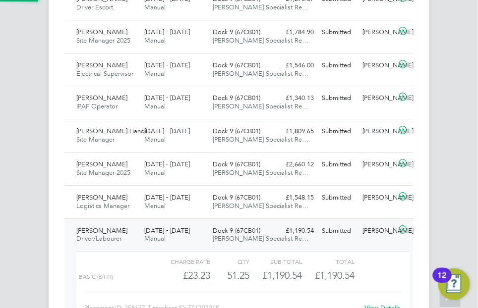
scroll to position [17, 79]
click at [403, 229] on icon at bounding box center [403, 230] width 12 height 8
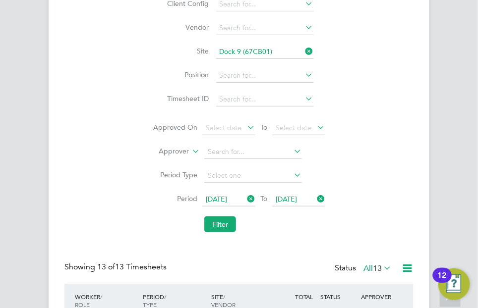
scroll to position [20, 0]
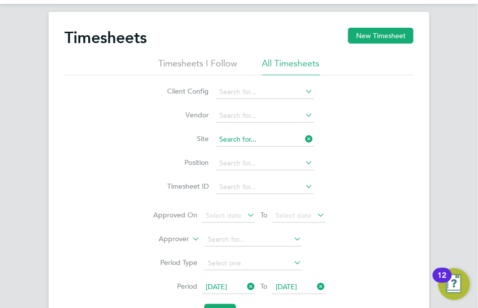
click at [285, 141] on input at bounding box center [265, 140] width 98 height 14
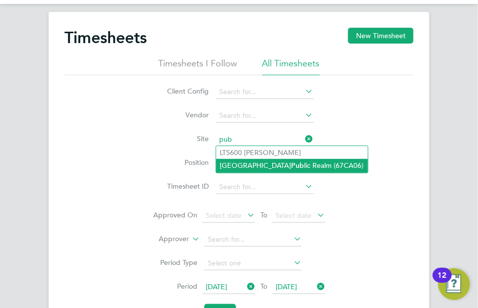
click at [291, 165] on li "Plymouth Pub lic Realm (67CA06)" at bounding box center [292, 165] width 152 height 13
type input "Plymouth Public Realm (67CA06)"
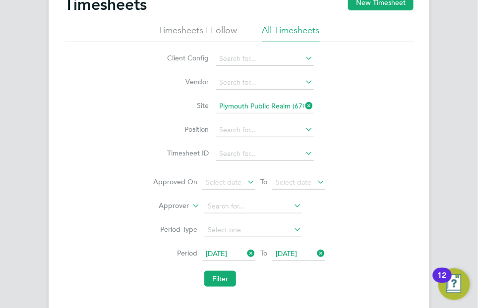
scroll to position [119, 0]
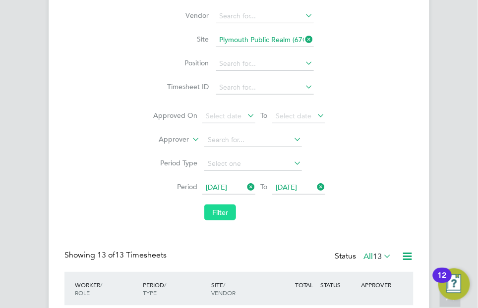
click at [222, 210] on button "Filter" at bounding box center [220, 213] width 32 height 16
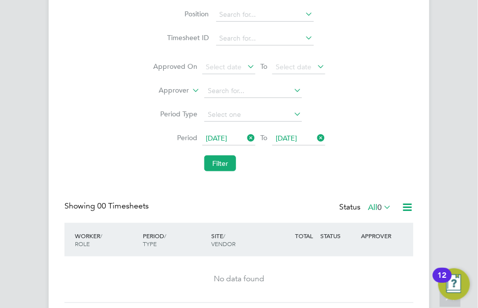
scroll to position [169, 0]
click at [382, 210] on icon at bounding box center [382, 207] width 0 height 14
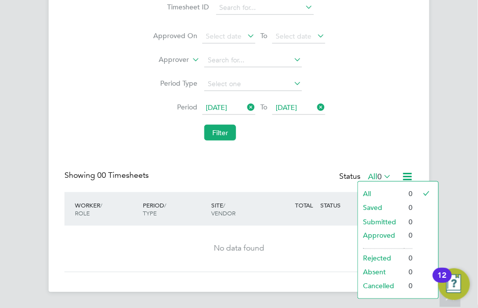
click at [349, 140] on div "Client Config Vendor Site Plymouth Public Realm (67CA06) Position Timesheet ID …" at bounding box center [238, 21] width 349 height 250
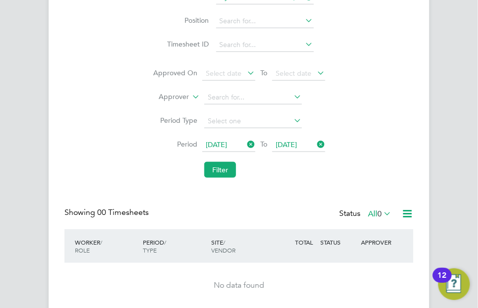
scroll to position [199, 0]
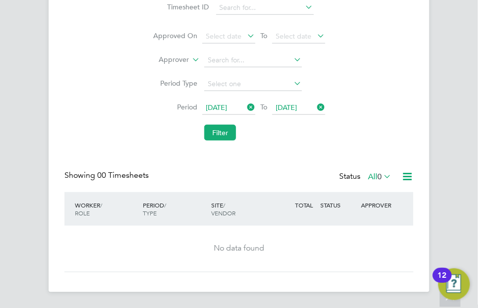
click at [382, 180] on icon at bounding box center [382, 177] width 0 height 14
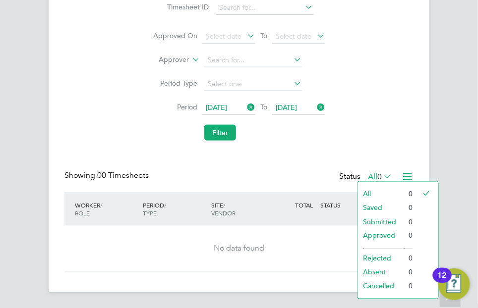
click at [382, 180] on icon at bounding box center [382, 177] width 0 height 14
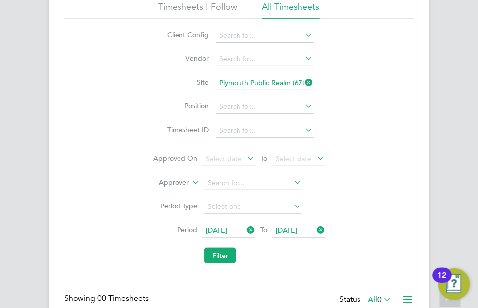
scroll to position [51, 0]
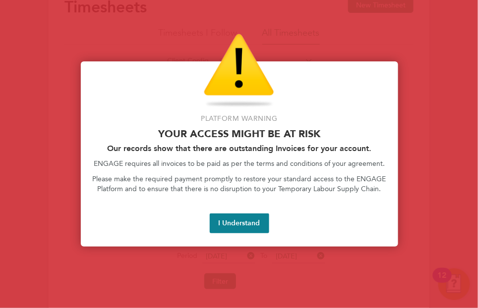
click at [228, 223] on button "I Understand" at bounding box center [239, 224] width 59 height 20
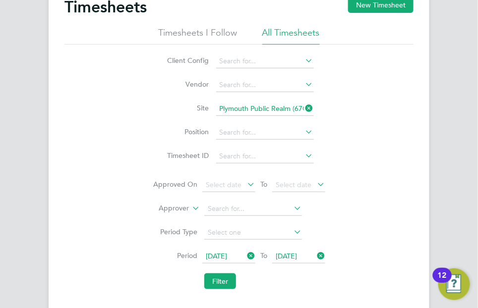
scroll to position [1, 0]
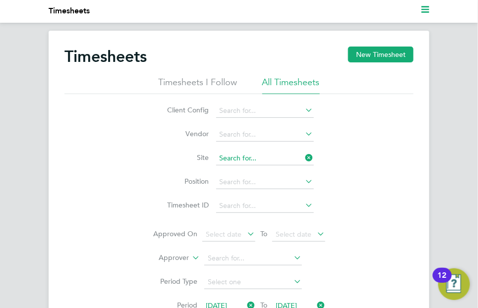
click at [298, 159] on input at bounding box center [265, 159] width 98 height 14
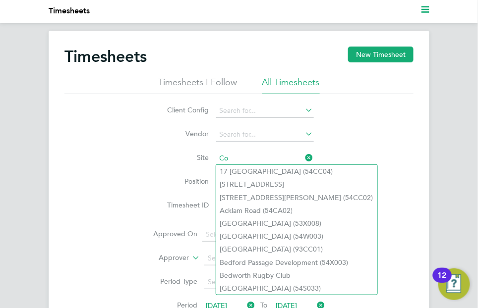
type input "C"
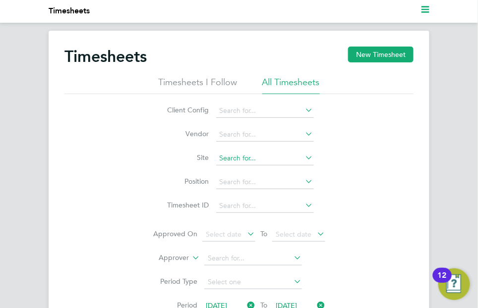
click at [294, 159] on input at bounding box center [265, 159] width 98 height 14
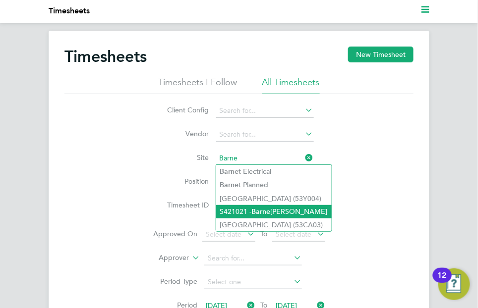
click at [278, 213] on li "S421021 - Barne Barton" at bounding box center [274, 211] width 116 height 13
type input "S421021 - Barne Barton"
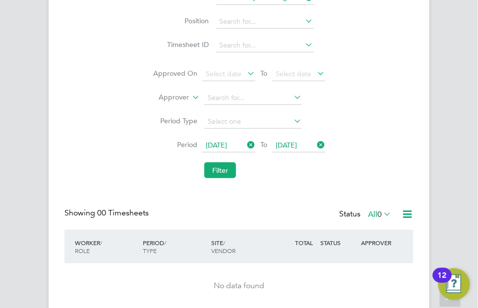
scroll to position [199, 0]
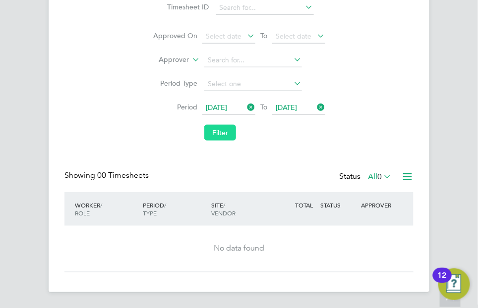
click at [217, 133] on button "Filter" at bounding box center [220, 133] width 32 height 16
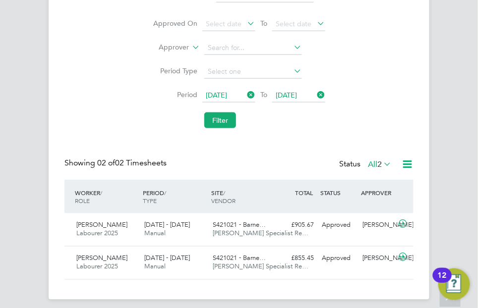
scroll to position [219, 0]
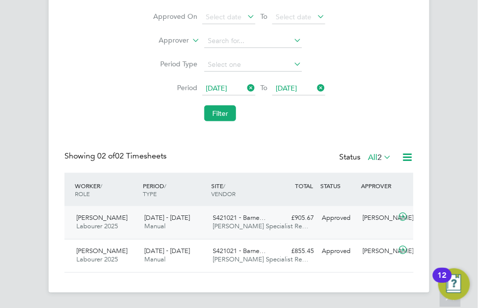
click at [405, 218] on icon at bounding box center [403, 218] width 12 height 8
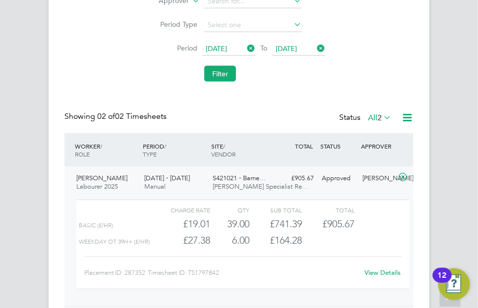
scroll to position [318, 0]
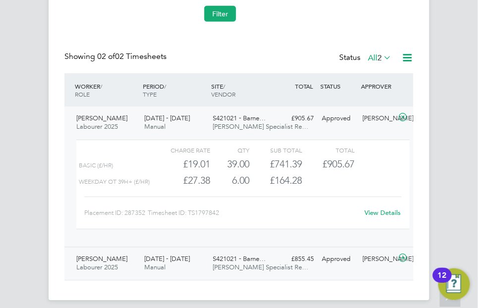
click at [403, 263] on icon at bounding box center [403, 259] width 12 height 8
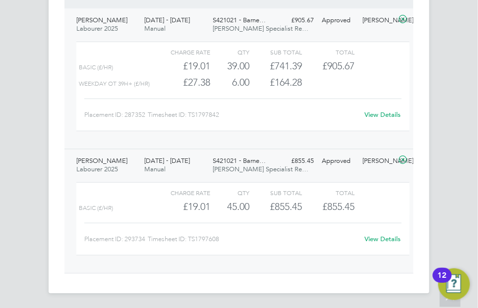
scroll to position [417, 0]
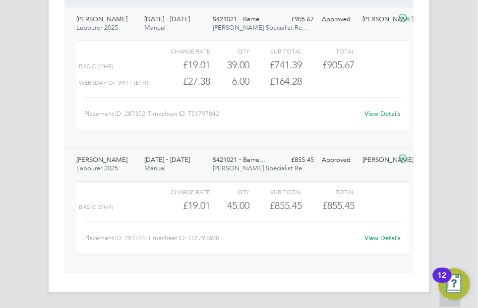
click at [404, 160] on icon at bounding box center [403, 160] width 12 height 8
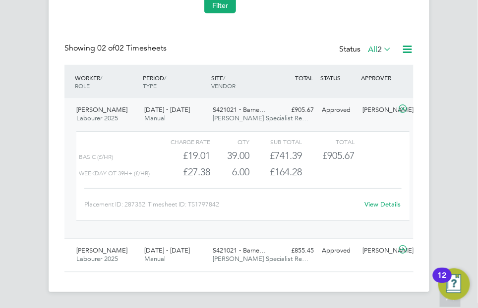
scroll to position [326, 0]
click at [405, 109] on icon at bounding box center [403, 110] width 12 height 8
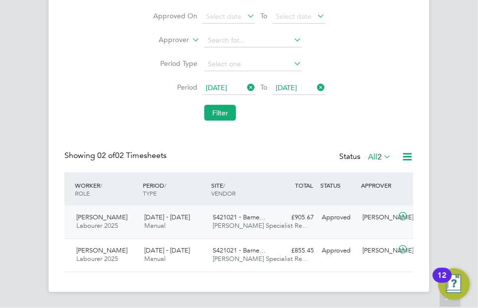
scroll to position [219, 0]
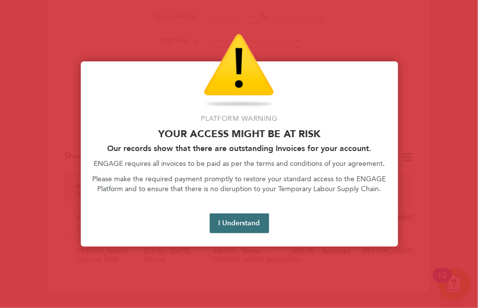
click at [254, 227] on button "I Understand" at bounding box center [239, 224] width 59 height 20
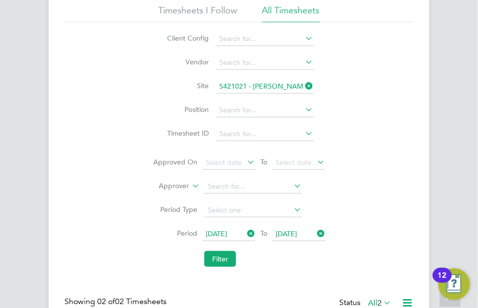
scroll to position [70, 0]
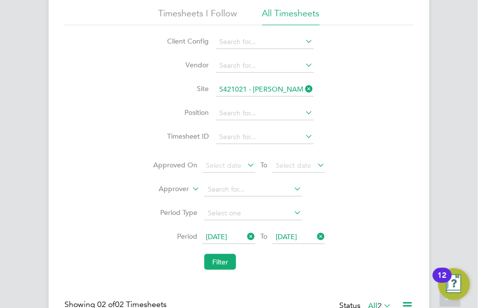
click at [304, 89] on icon at bounding box center [304, 89] width 0 height 14
click at [291, 89] on input at bounding box center [265, 90] width 98 height 14
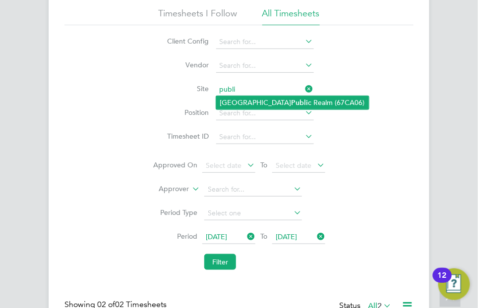
click at [284, 102] on li "Plymouth Publi c Realm (67CA06)" at bounding box center [292, 102] width 153 height 13
type input "Plymouth Public Realm (67CA06)"
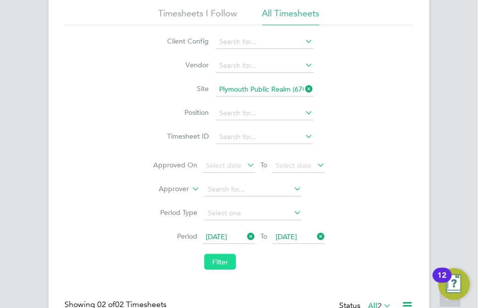
click at [223, 260] on button "Filter" at bounding box center [220, 262] width 32 height 16
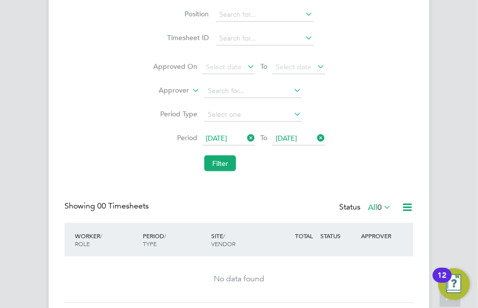
scroll to position [169, 0]
click at [379, 205] on span "0" at bounding box center [379, 207] width 4 height 10
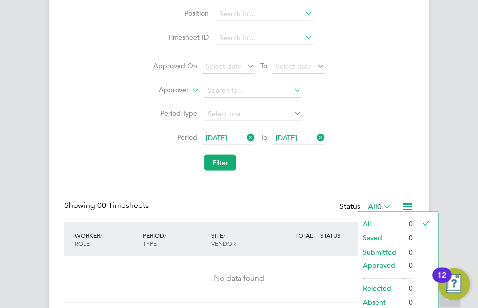
click at [343, 201] on div "Status All 0" at bounding box center [366, 208] width 55 height 14
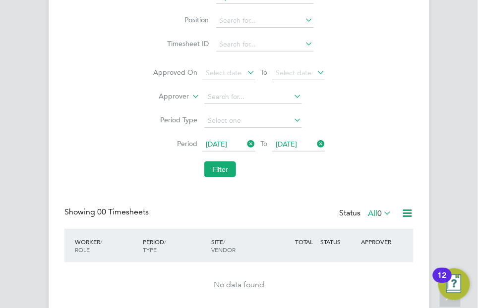
scroll to position [119, 0]
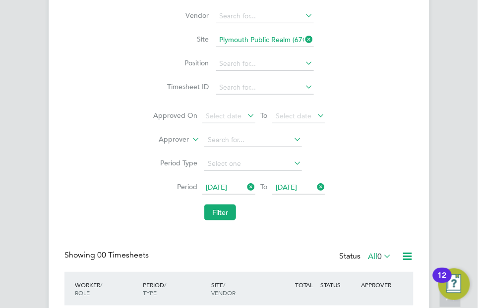
click at [304, 37] on icon at bounding box center [304, 39] width 0 height 14
click at [276, 37] on input at bounding box center [265, 40] width 98 height 14
click at [259, 52] on li "Armada Way (67CA09)" at bounding box center [270, 53] width 109 height 13
type input "Armada Way (67CA09)"
click at [228, 210] on button "Filter" at bounding box center [220, 213] width 32 height 16
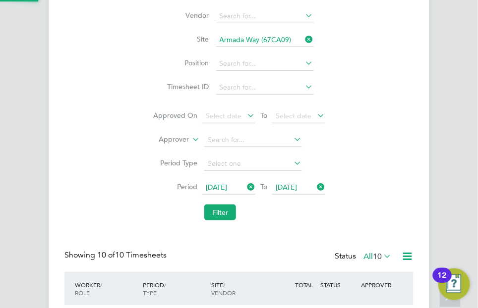
scroll to position [33, 68]
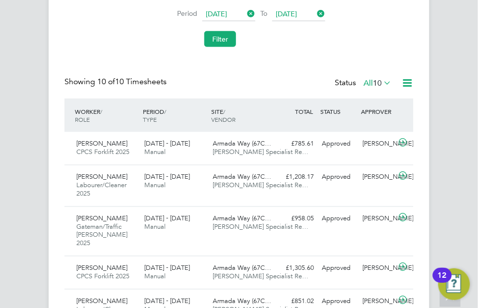
click at [382, 80] on icon at bounding box center [382, 83] width 0 height 14
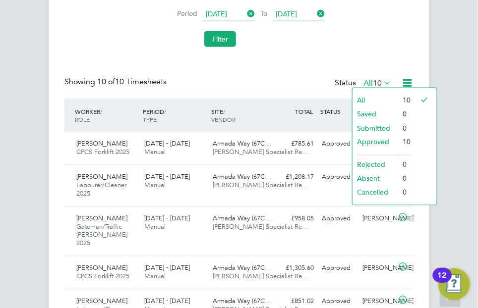
click at [382, 80] on icon at bounding box center [382, 83] width 0 height 14
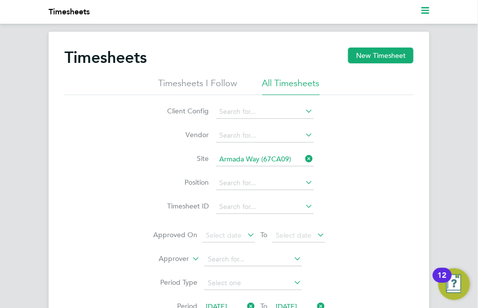
scroll to position [50, 0]
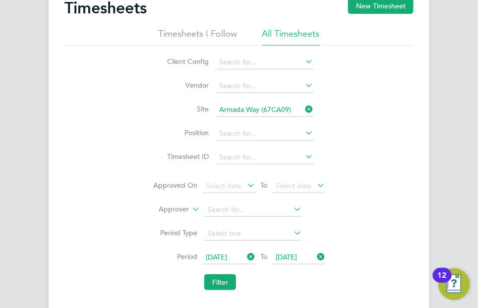
click at [304, 111] on icon at bounding box center [304, 109] width 0 height 14
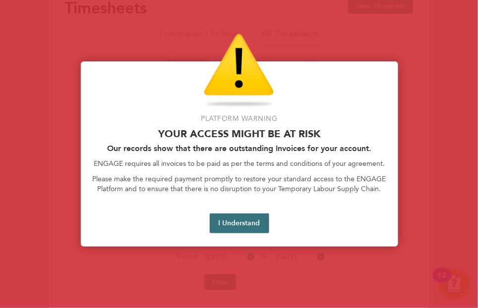
click at [250, 221] on button "I Understand" at bounding box center [239, 224] width 59 height 20
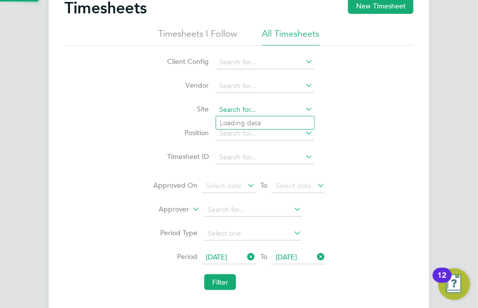
click at [253, 108] on input at bounding box center [265, 110] width 98 height 14
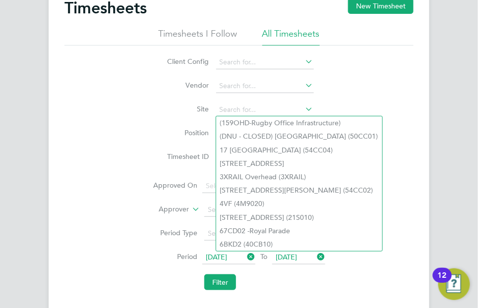
click at [304, 61] on icon at bounding box center [304, 62] width 0 height 14
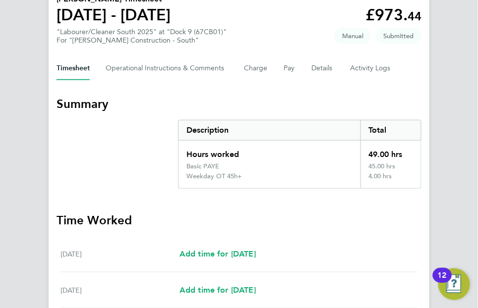
scroll to position [99, 0]
